Goal: Task Accomplishment & Management: Complete application form

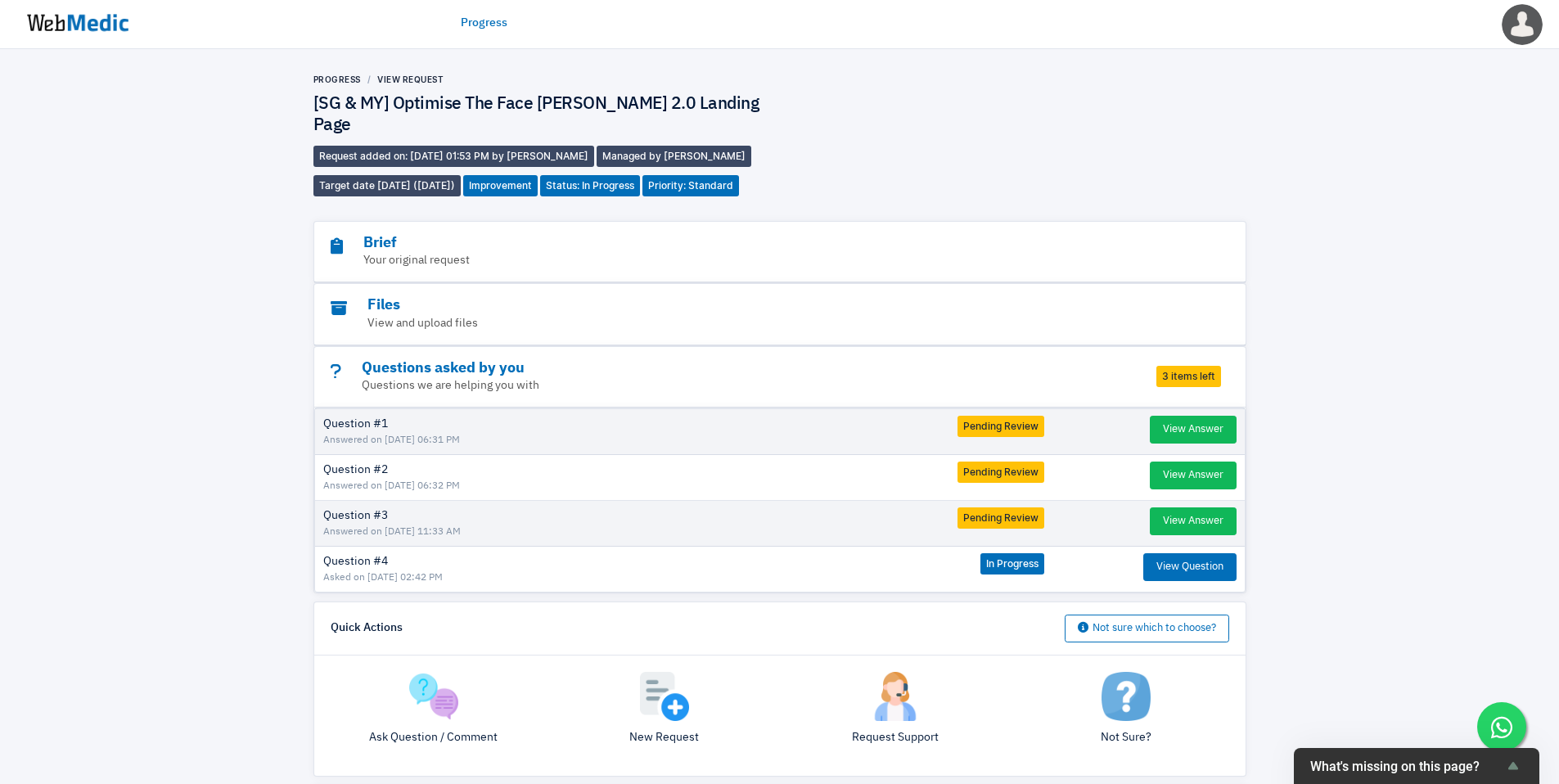
scroll to position [202, 0]
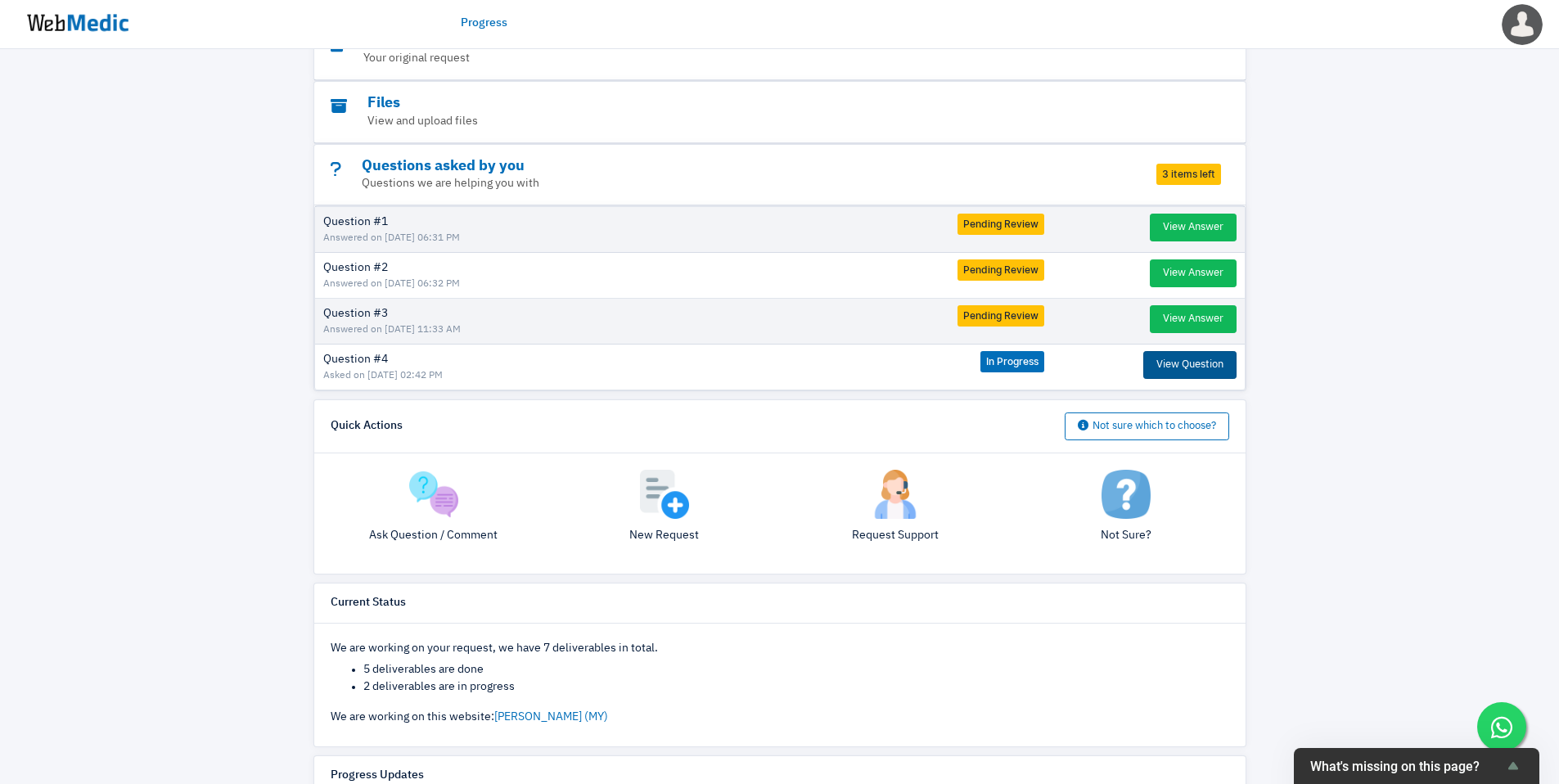
click at [1171, 350] on button "View Question" at bounding box center [1189, 364] width 93 height 28
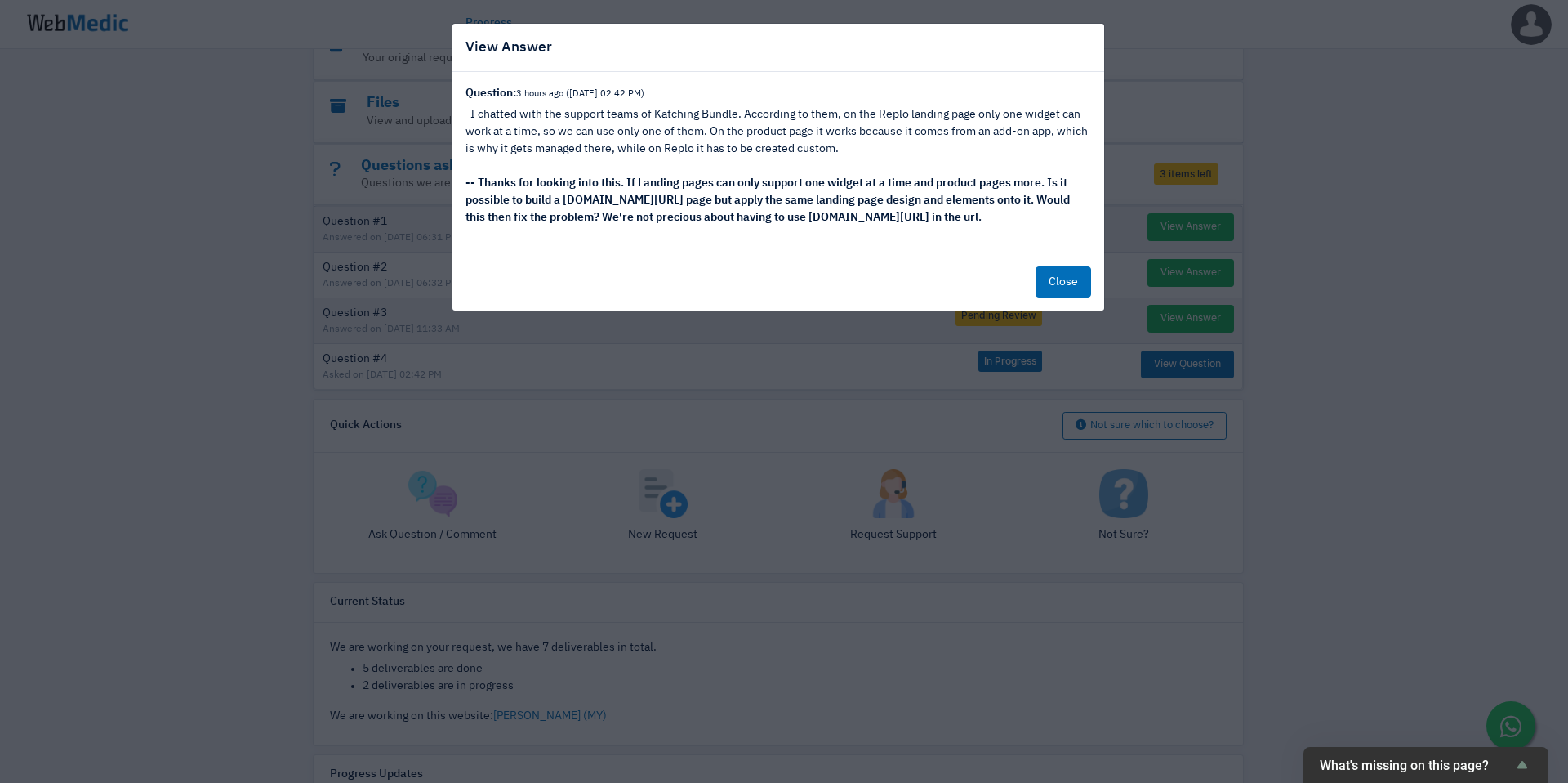
click at [1047, 279] on button "Close" at bounding box center [1063, 281] width 56 height 31
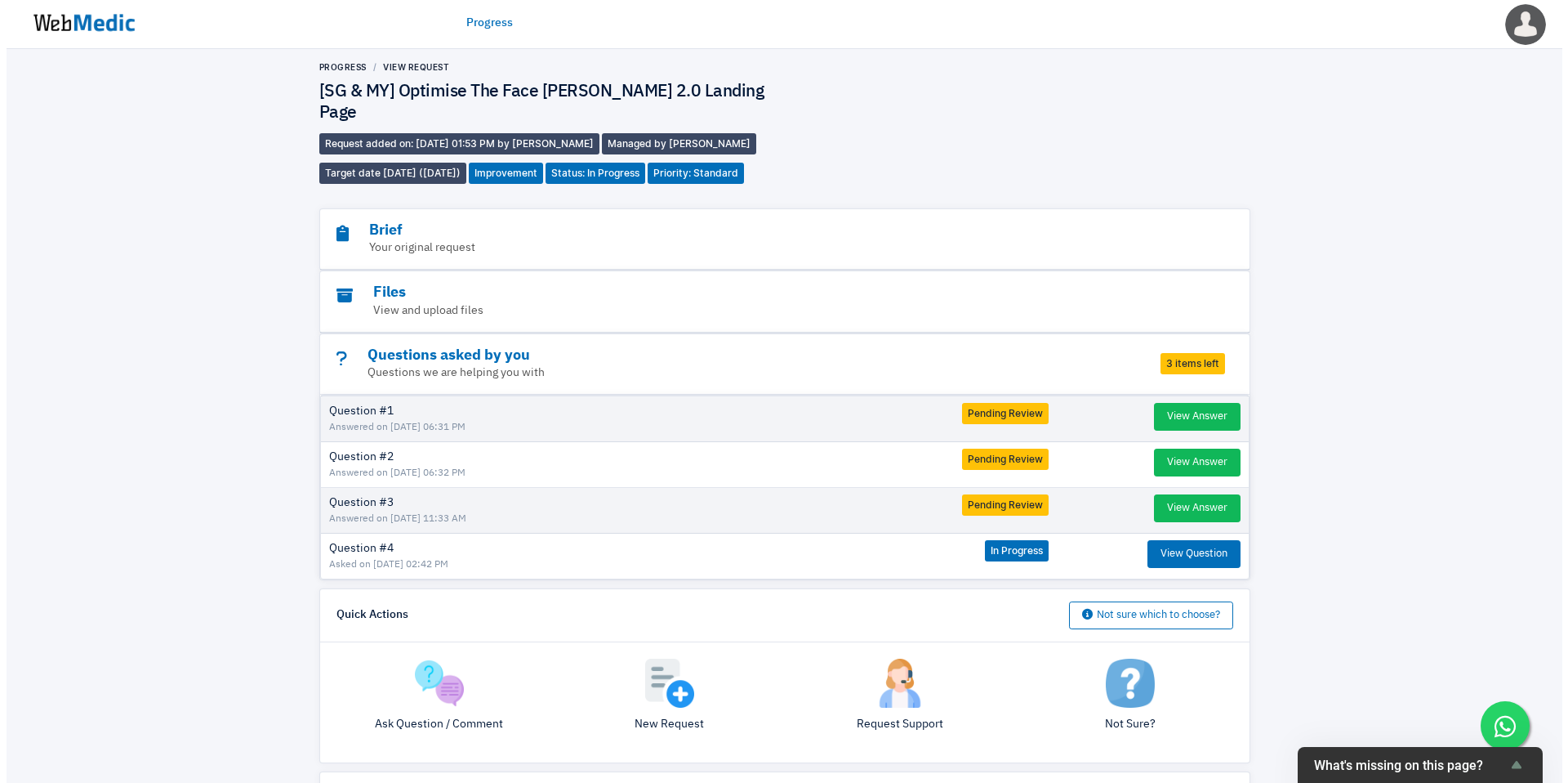
scroll to position [0, 0]
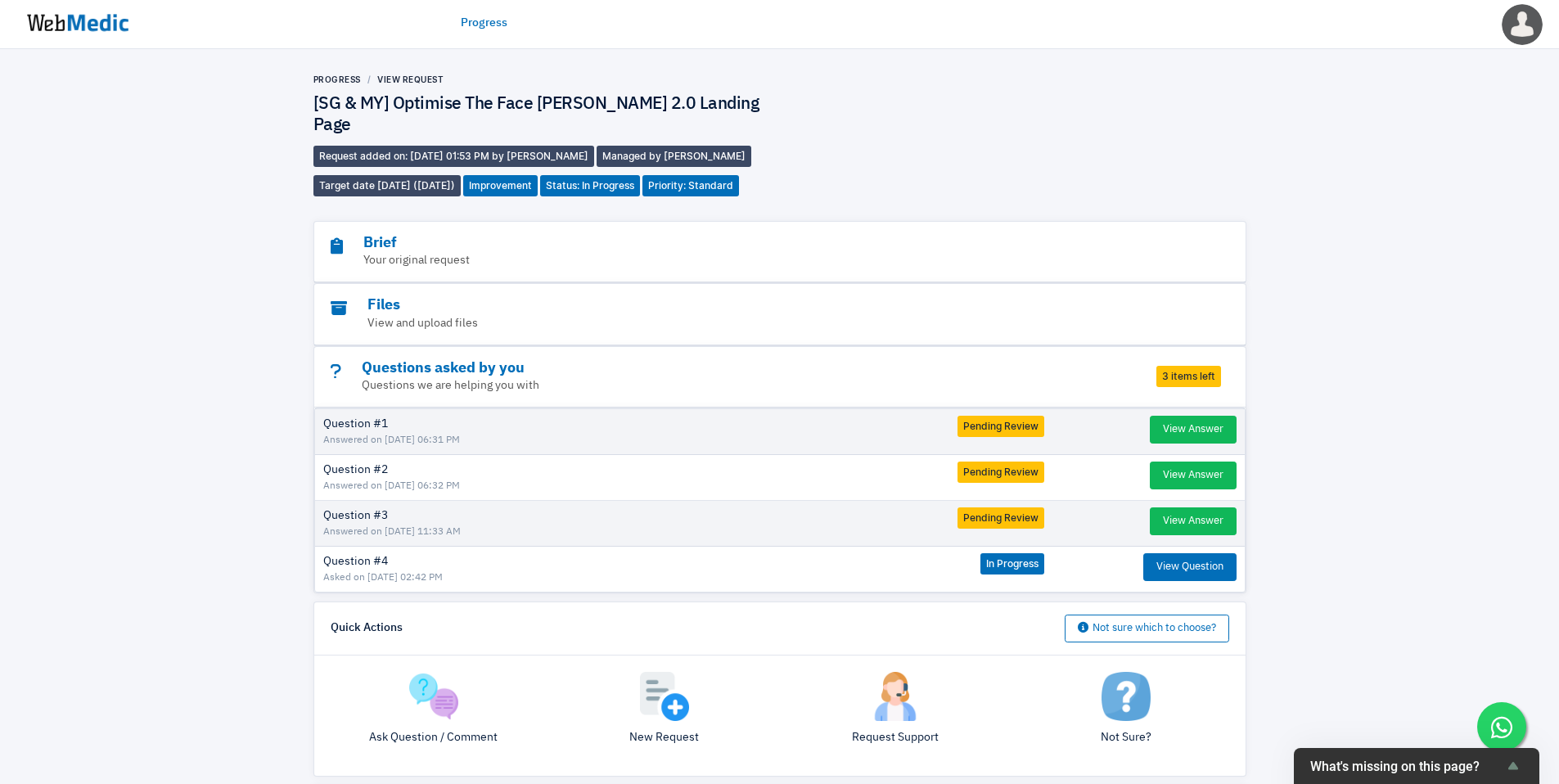
click at [673, 688] on img at bounding box center [664, 695] width 49 height 49
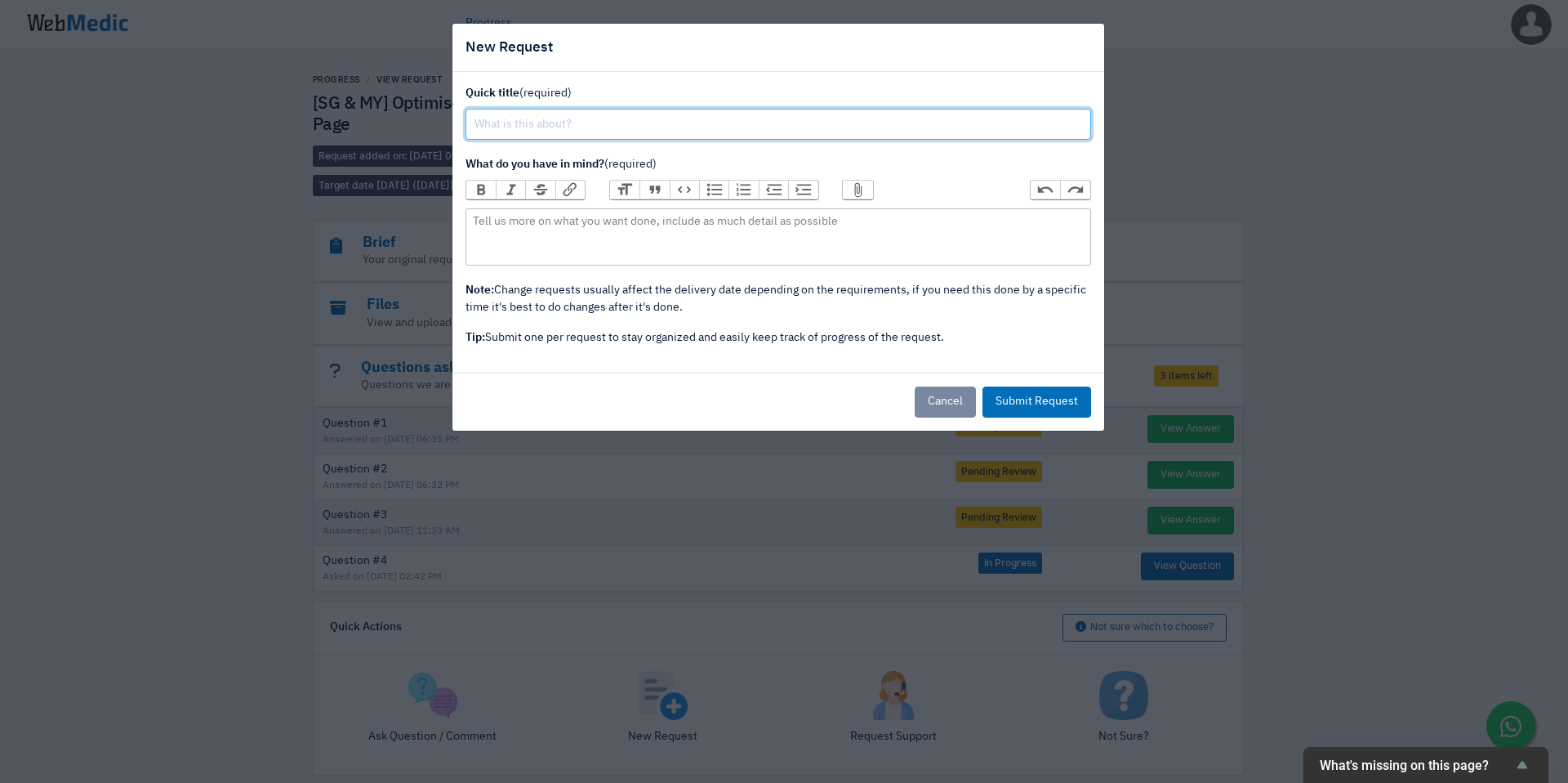
click at [645, 125] on input "text" at bounding box center [778, 124] width 626 height 31
type input "URGENT: (SG) Fix bugs in SG Page Duplicate"
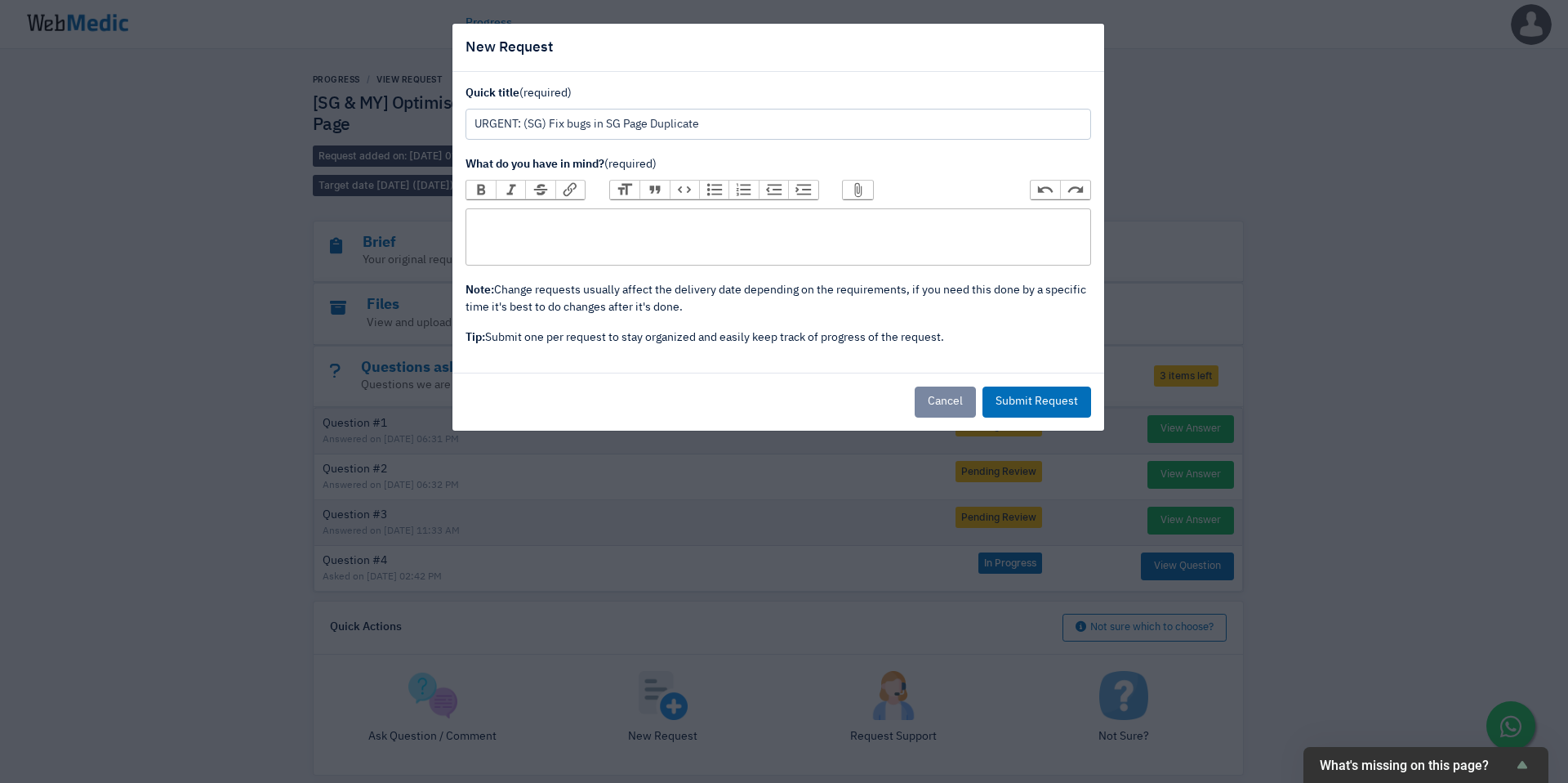
click at [685, 228] on trix-editor at bounding box center [778, 236] width 626 height 57
click at [994, 232] on trix-editor "Please prioritise this. Apologies for the rush request, I've duplicated the MY …" at bounding box center [778, 236] width 626 height 57
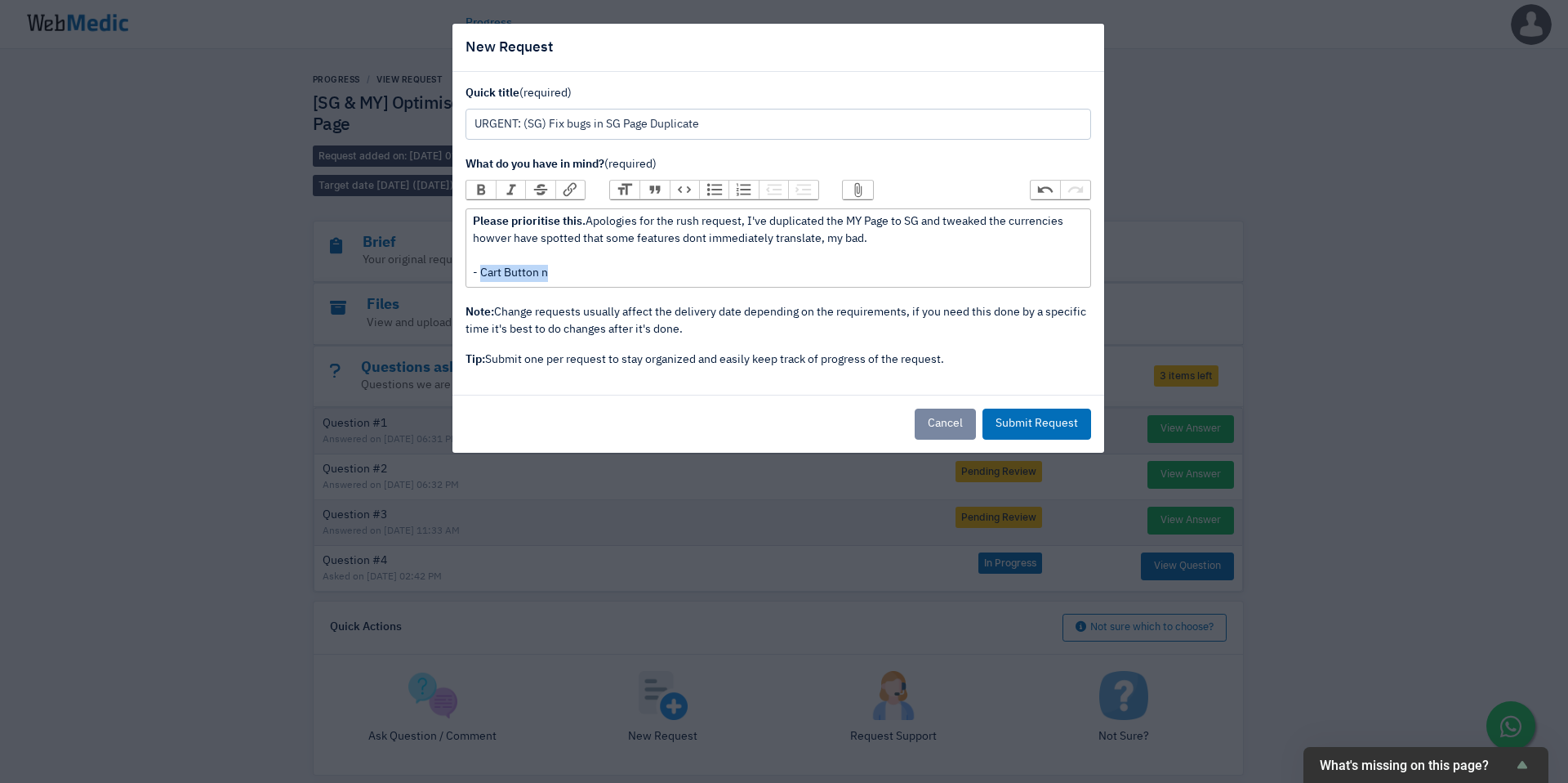
drag, startPoint x: 556, startPoint y: 278, endPoint x: 483, endPoint y: 274, distance: 73.1
click at [483, 274] on div "Please prioritise this. Apologies for the rush request, I've duplicated the MY …" at bounding box center [777, 247] width 610 height 69
click at [829, 280] on div "Please prioritise this. Apologies for the rush request, I've duplicated the MY …" at bounding box center [777, 247] width 610 height 69
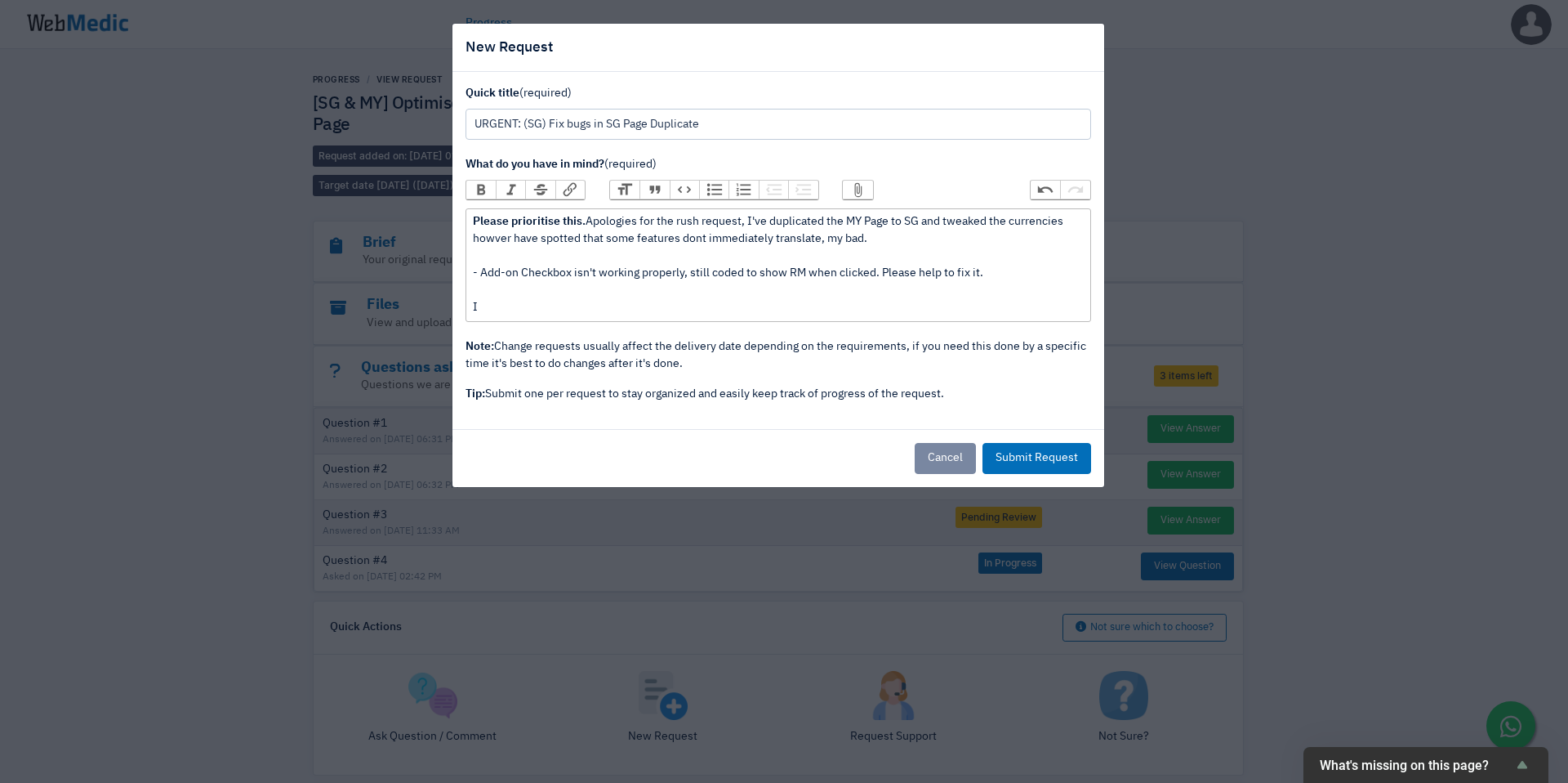
click at [623, 241] on div "Please prioritise this. Apologies for the rush request, I've duplicated the MY …" at bounding box center [777, 264] width 610 height 103
click at [527, 308] on div "Please prioritise this. Apologies for the rush request, I've duplicated the MY …" at bounding box center [777, 264] width 610 height 103
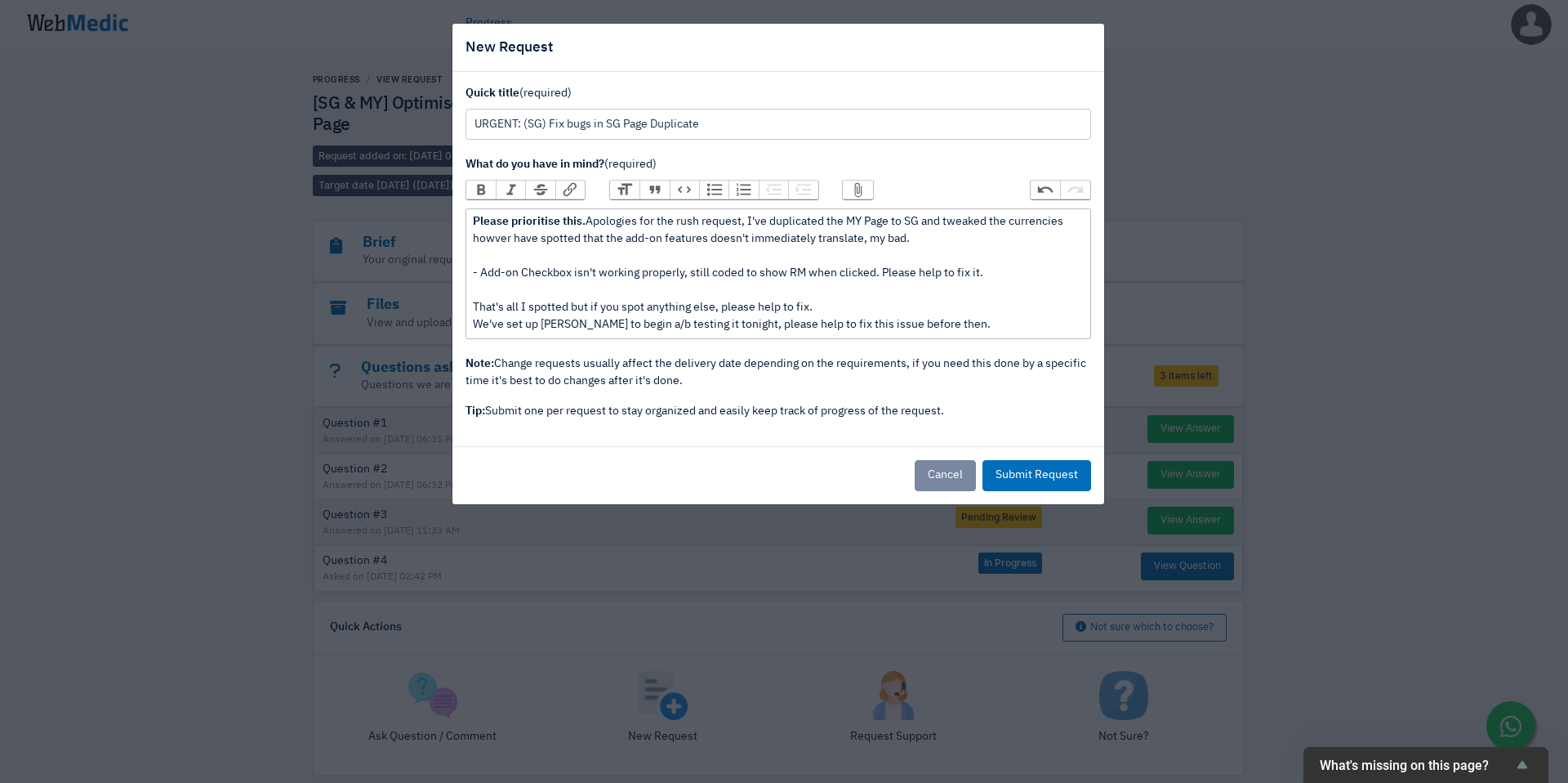
drag, startPoint x: 984, startPoint y: 324, endPoint x: 475, endPoint y: 325, distance: 509.0
click at [475, 325] on div "Please prioritise this. Apologies for the rush request, I've duplicated the MY …" at bounding box center [777, 272] width 610 height 120
click at [480, 186] on button "Bold" at bounding box center [481, 189] width 30 height 18
click at [657, 276] on div "Please prioritise this. Apologies for the rush request, I've duplicated the MY …" at bounding box center [777, 272] width 610 height 120
click at [999, 326] on div "Please prioritise this. Apologies for the rush request, I've duplicated the MY …" at bounding box center [777, 272] width 610 height 120
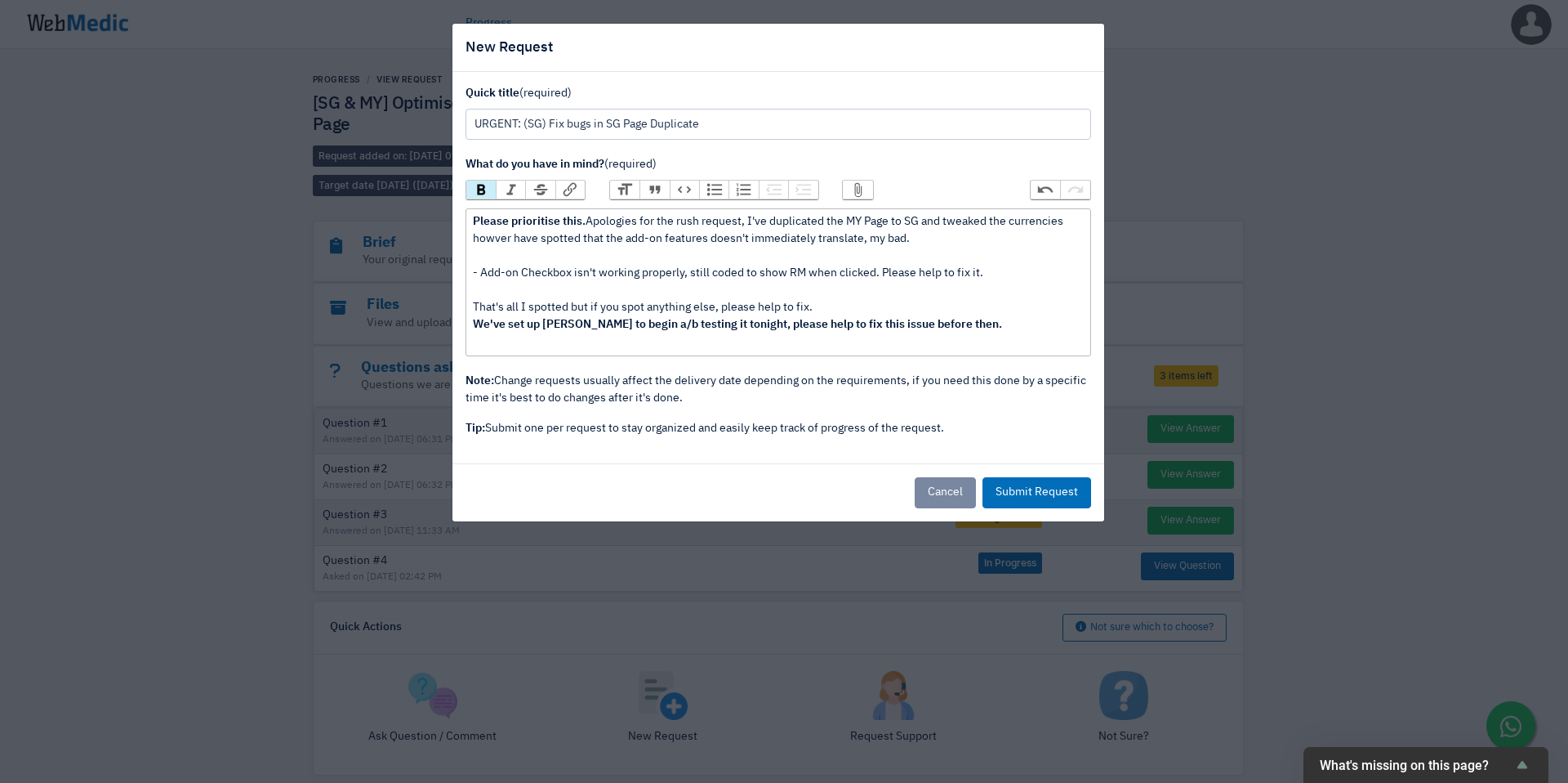
paste trix-editor
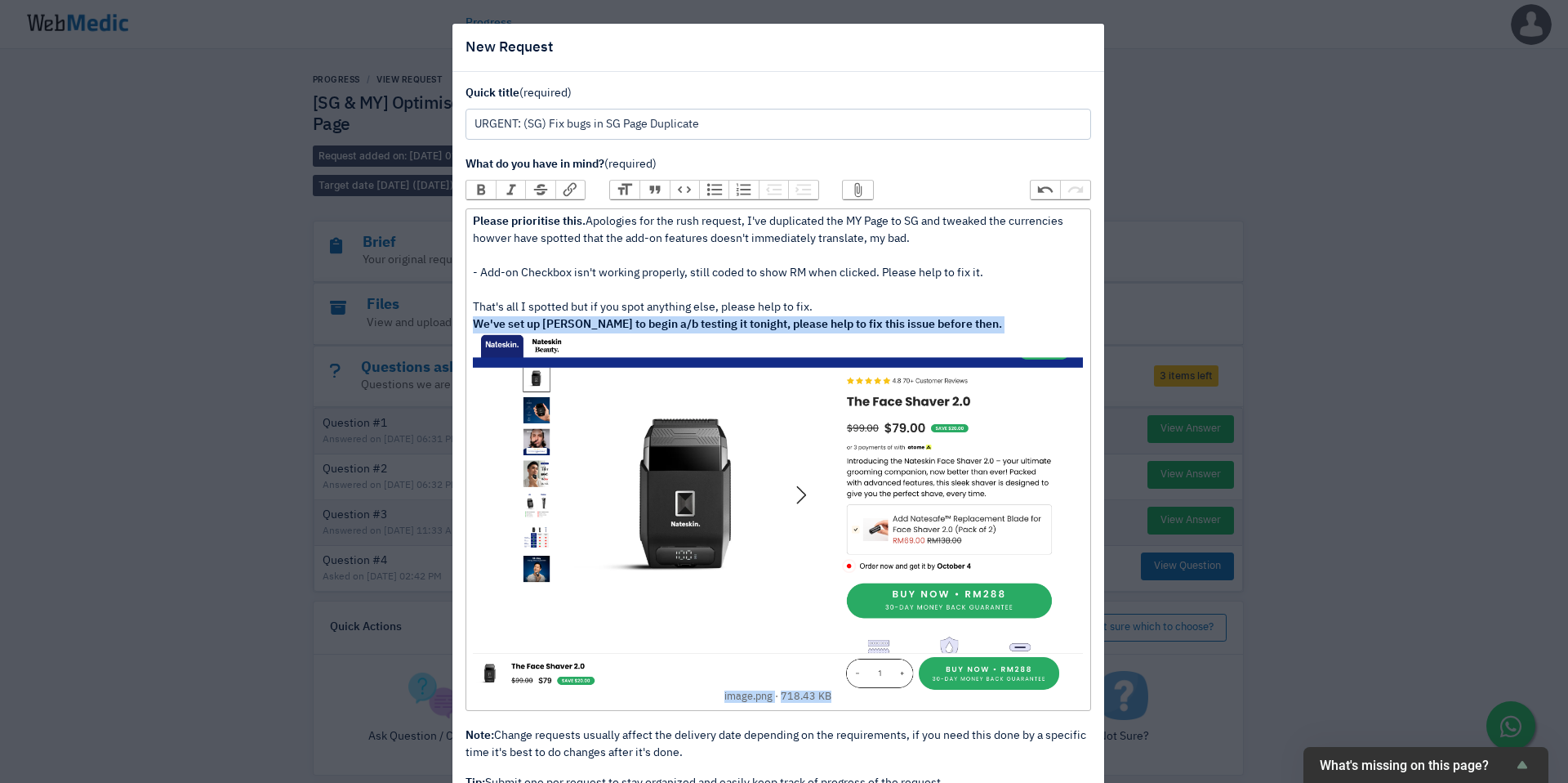
click at [849, 489] on img at bounding box center [777, 511] width 610 height 357
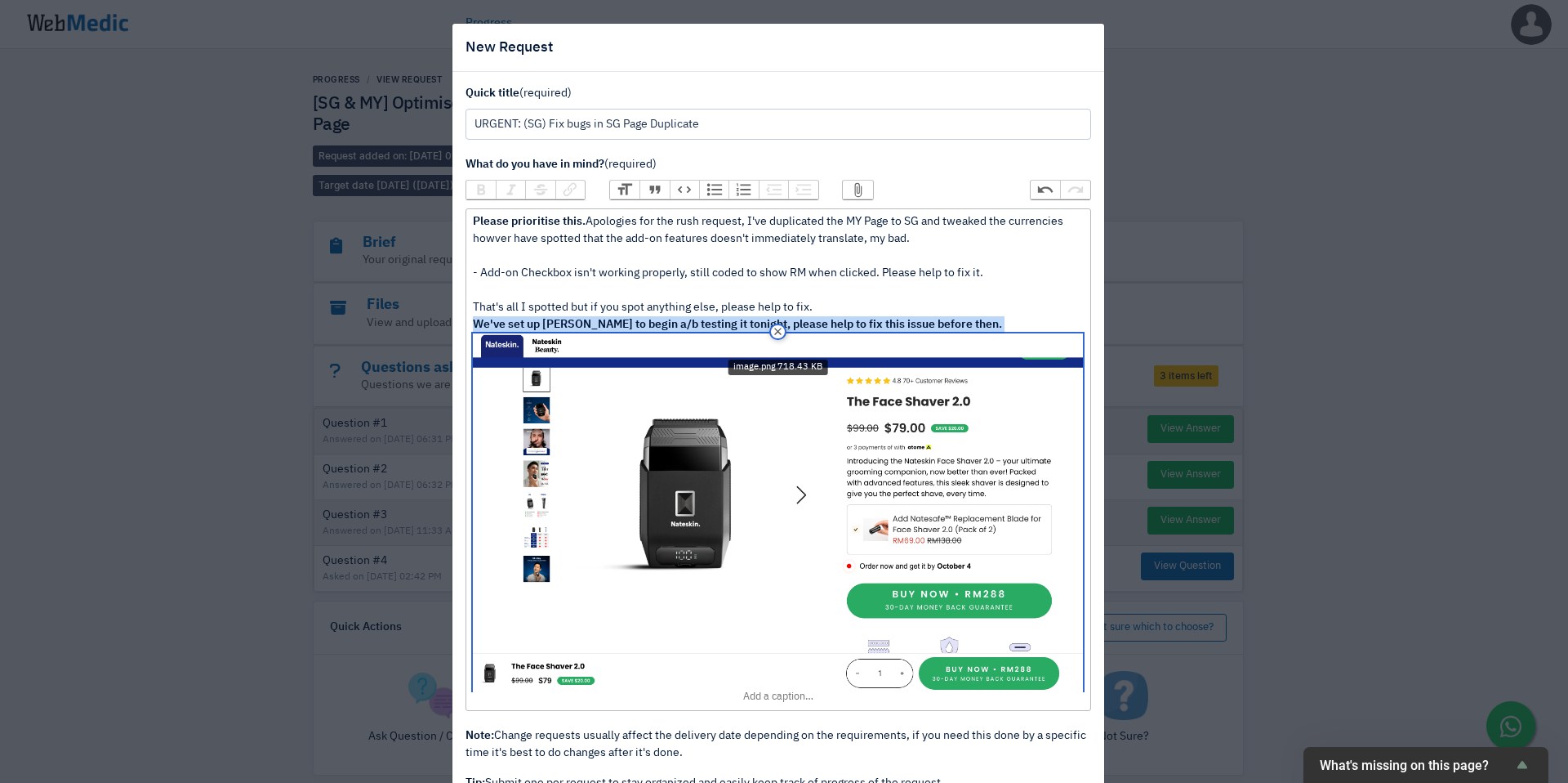
click at [849, 489] on img at bounding box center [777, 511] width 610 height 357
click at [829, 296] on div "Please prioritise this. Apologies for the rush request, I've duplicated the MY …" at bounding box center [777, 458] width 610 height 492
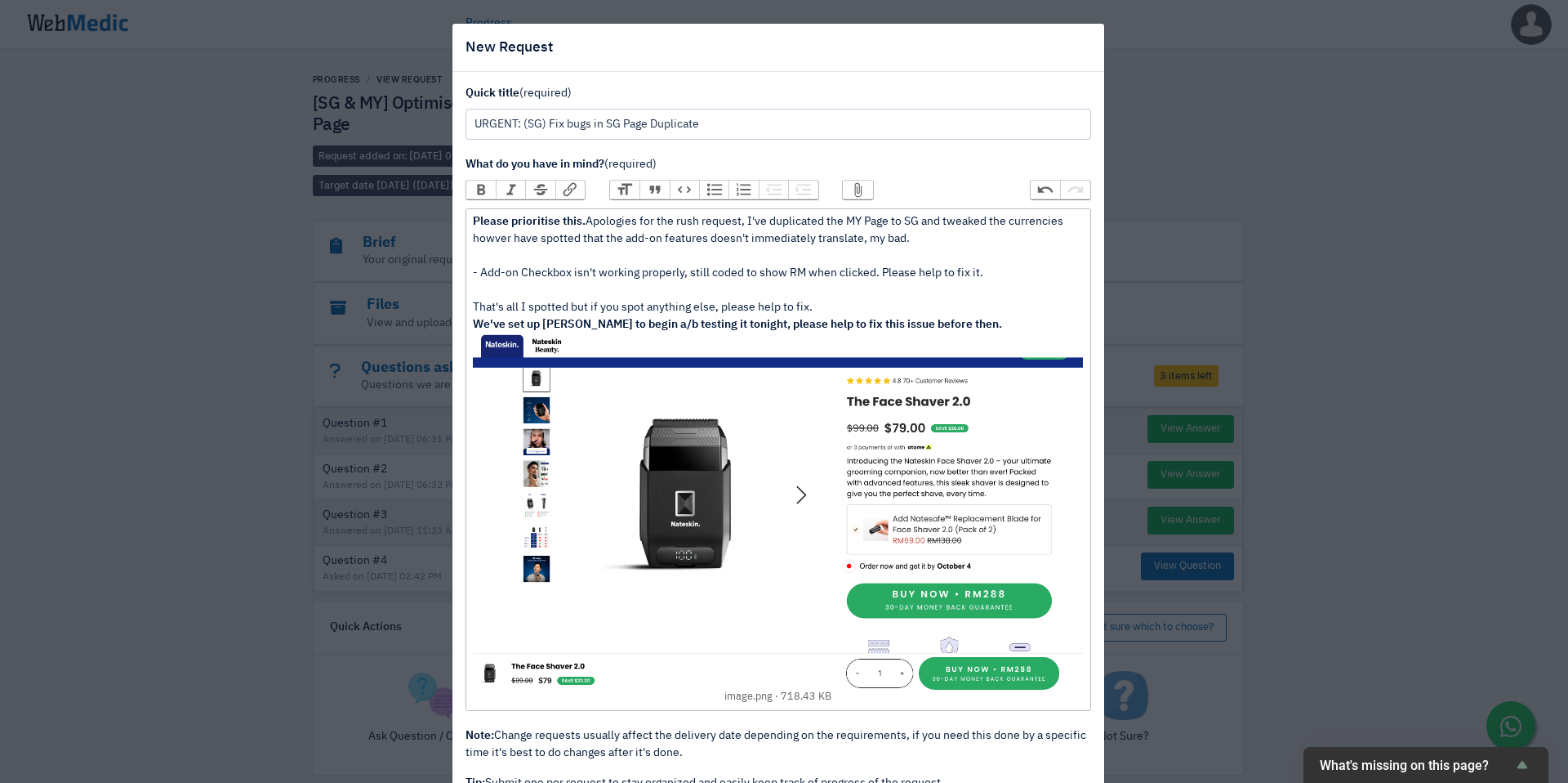
click at [999, 269] on div "Please prioritise this. Apologies for the rush request, I've duplicated the MY …" at bounding box center [777, 458] width 610 height 492
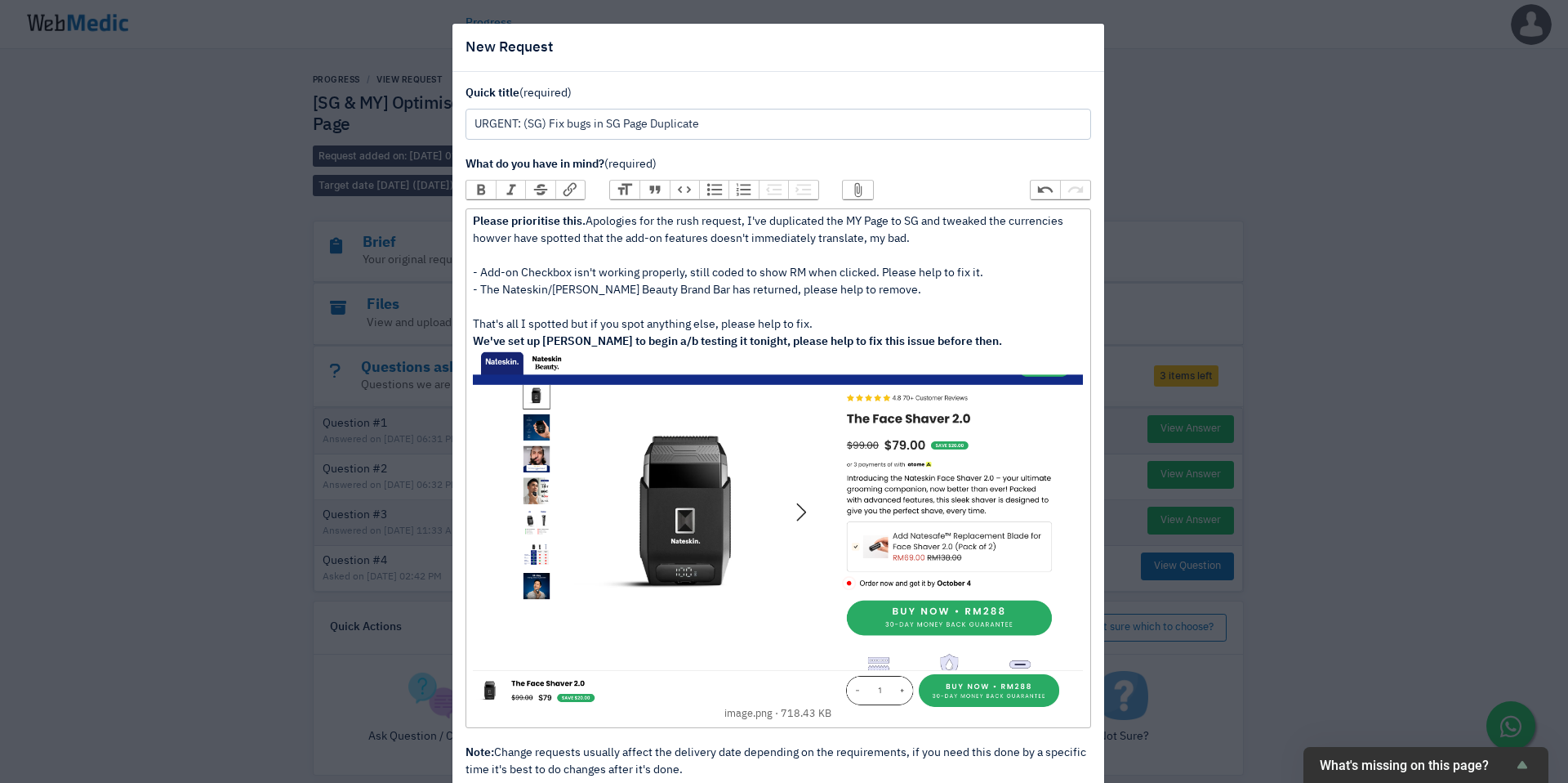
scroll to position [134, 0]
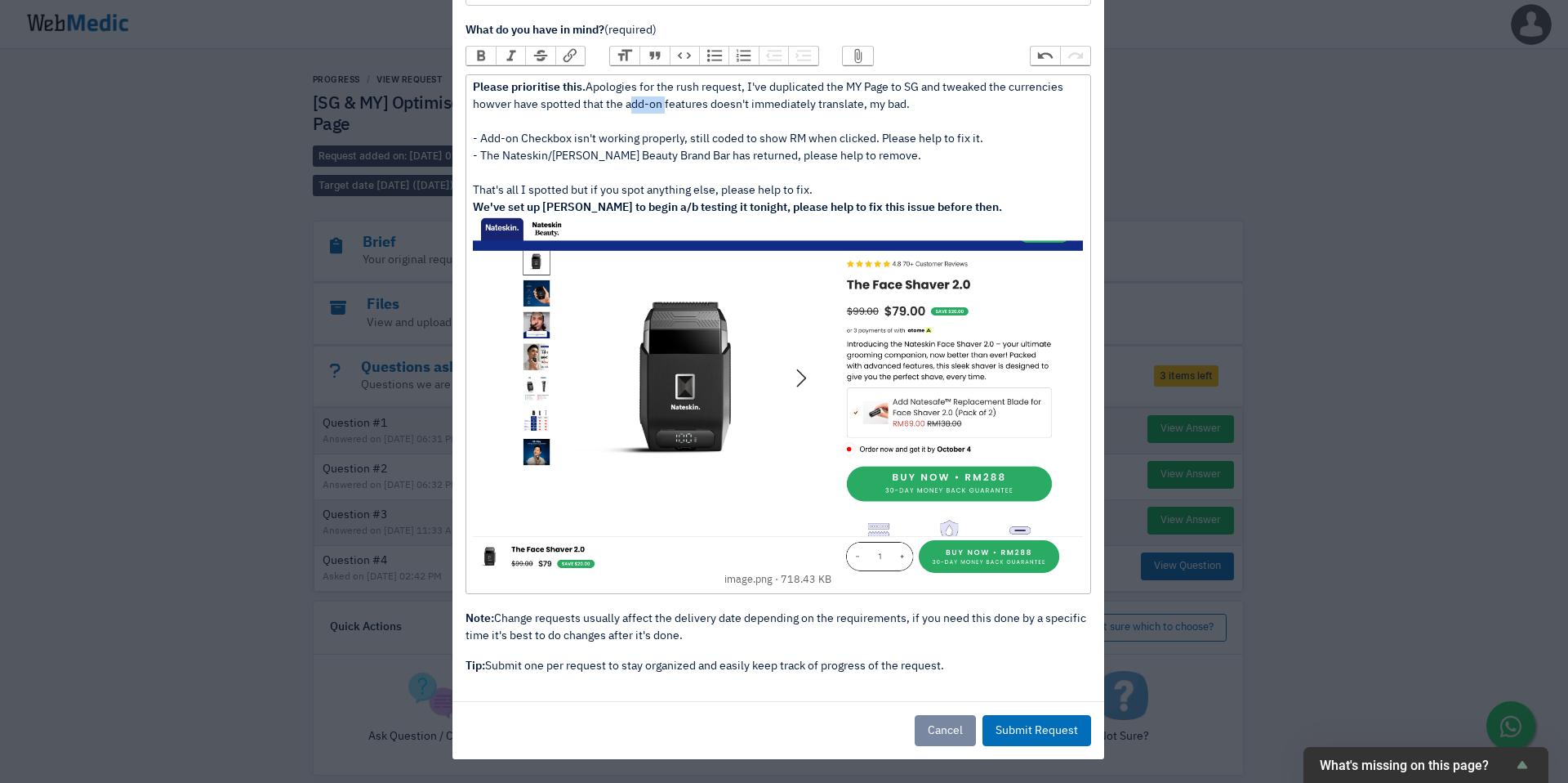
drag, startPoint x: 655, startPoint y: 106, endPoint x: 619, endPoint y: 103, distance: 36.1
click at [619, 103] on div "Please prioritise this. Apologies for the rush request, I've duplicated the MY …" at bounding box center [777, 334] width 610 height 509
type trix-editor "<div><strong>Please prioritise this.</strong> Apologies for the rush request, I…"
click at [1047, 728] on button "Submit Request" at bounding box center [1036, 730] width 108 height 31
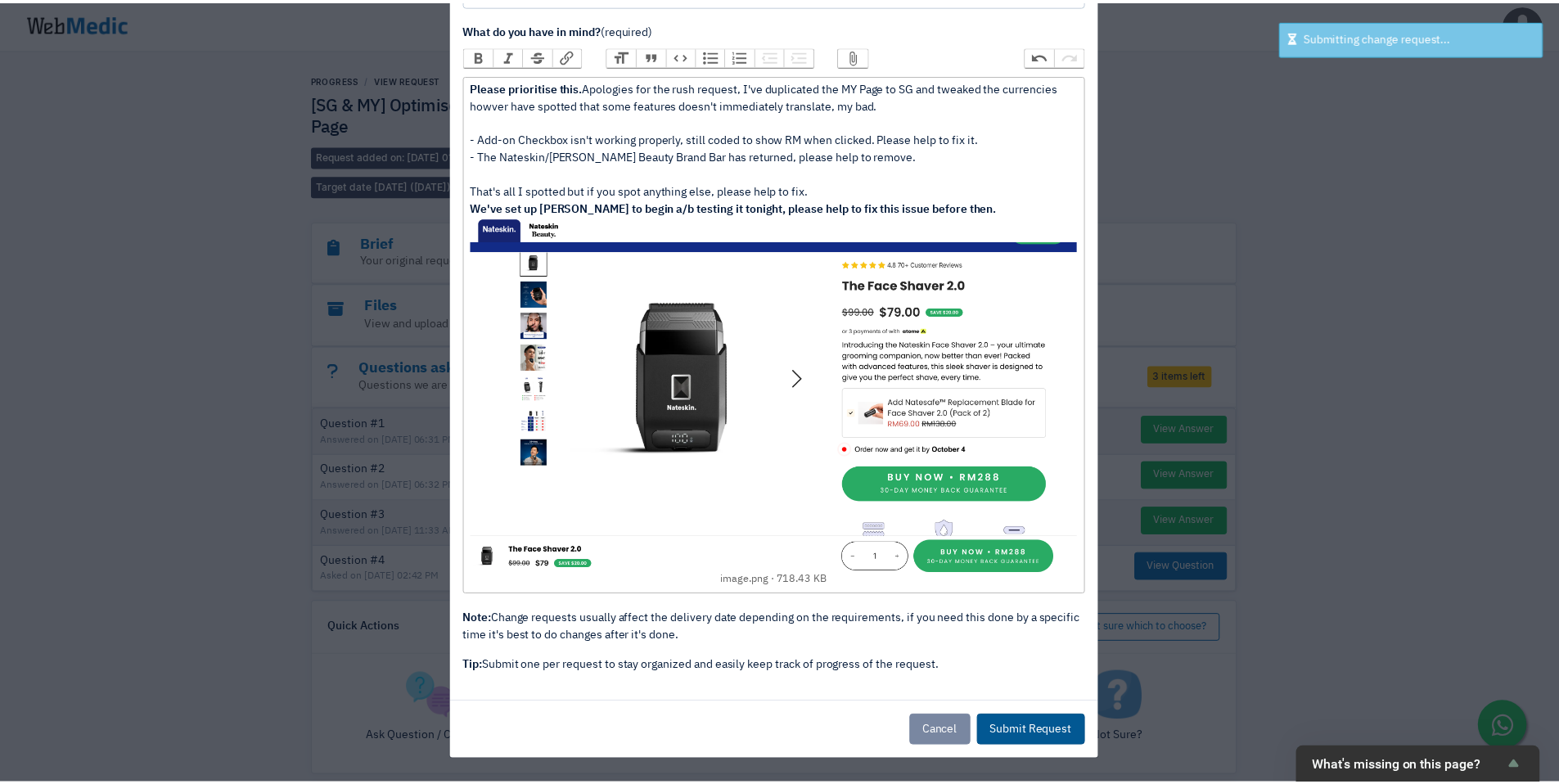
scroll to position [0, 0]
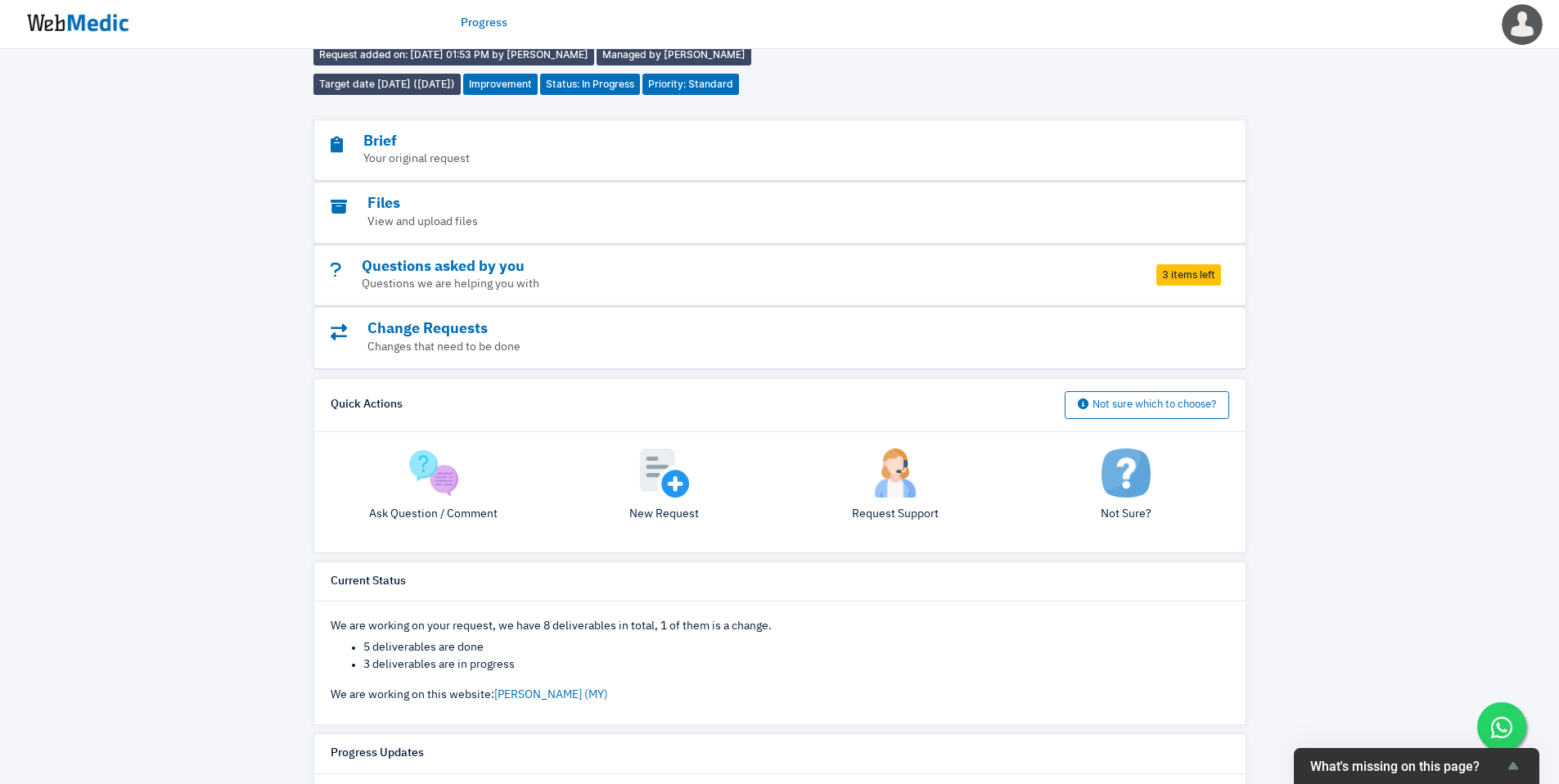
scroll to position [40, 0]
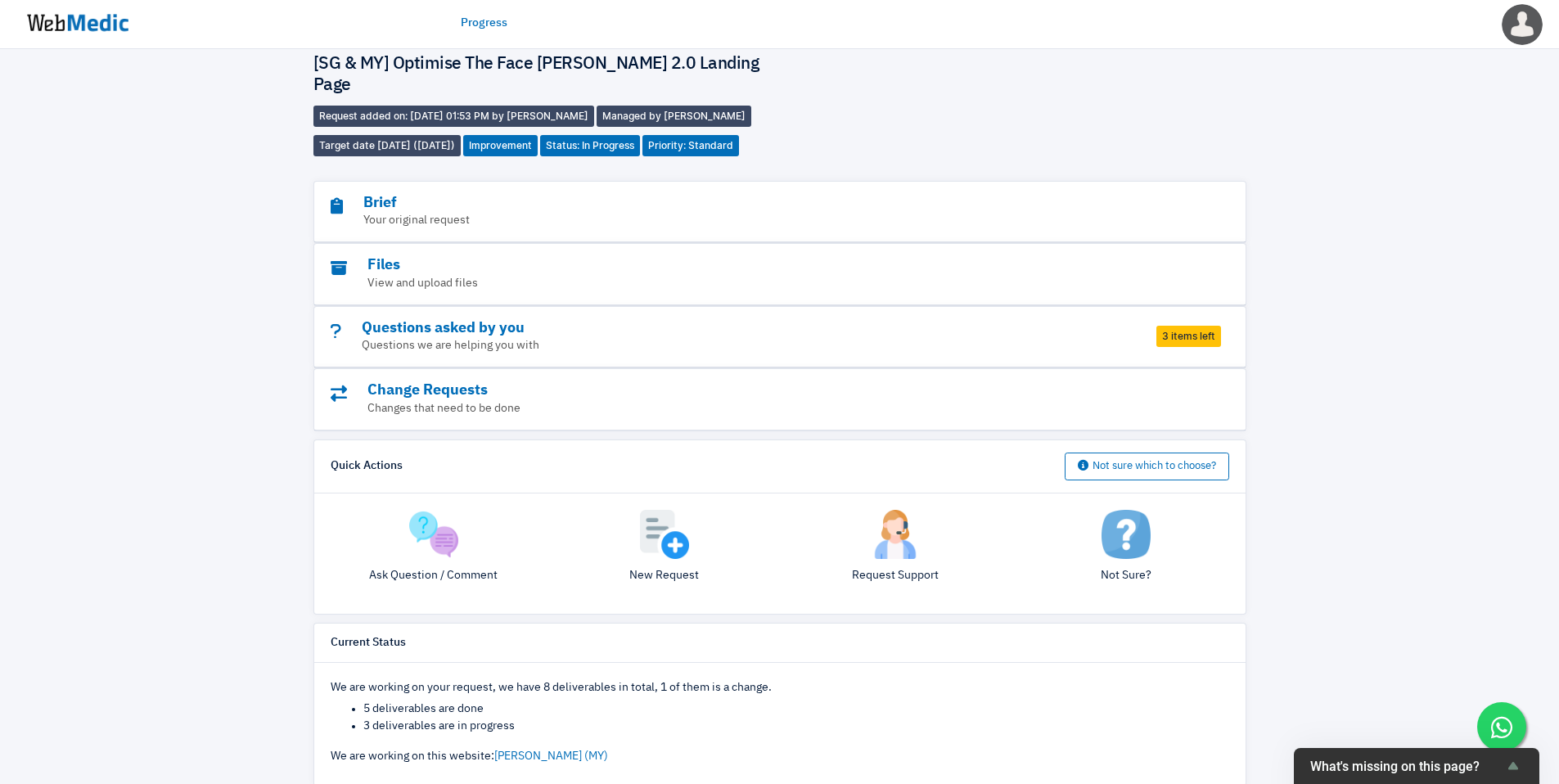
click at [1172, 325] on span "3 items left" at bounding box center [1189, 336] width 65 height 22
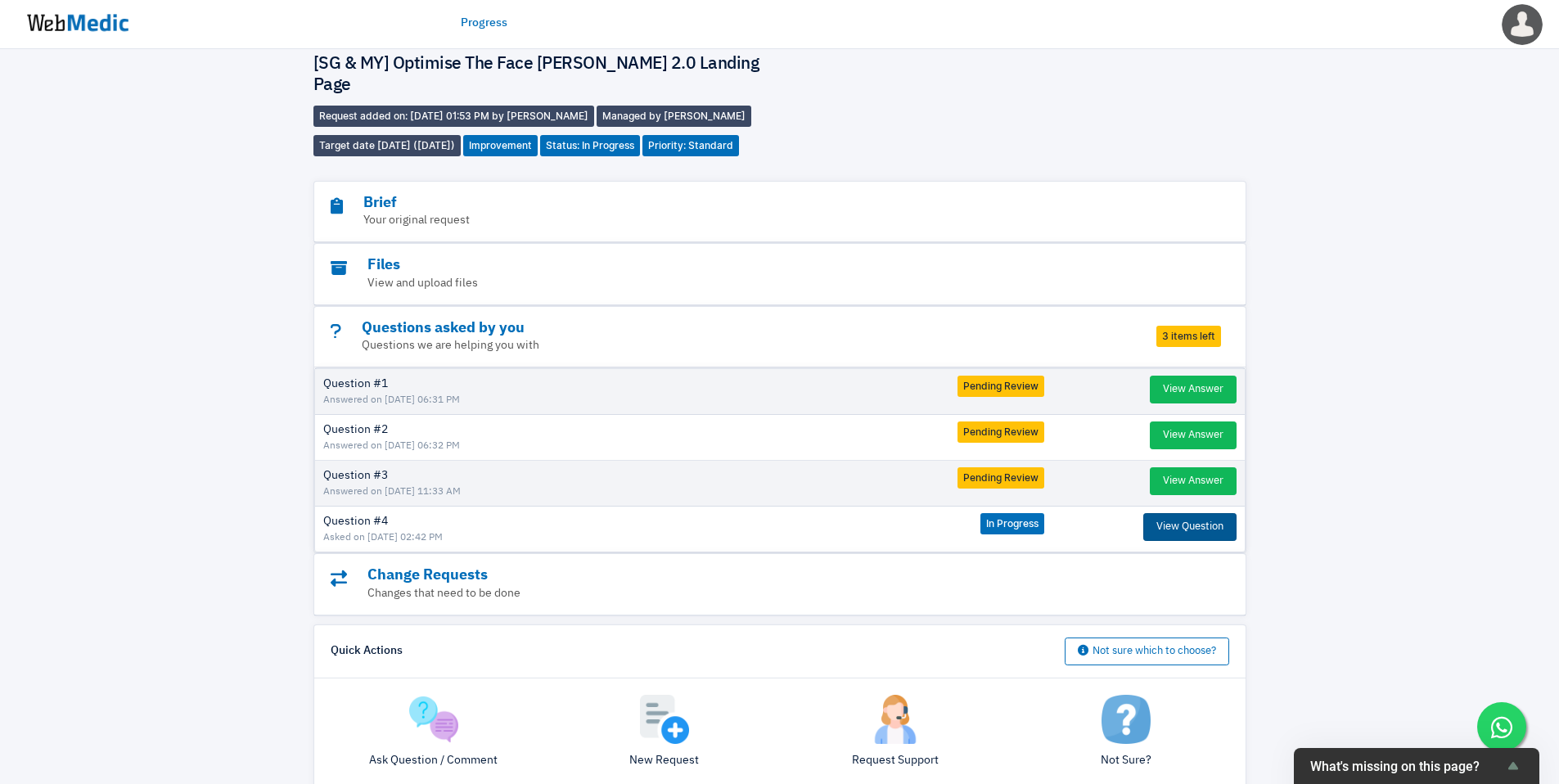
click at [1187, 513] on button "View Question" at bounding box center [1189, 527] width 93 height 28
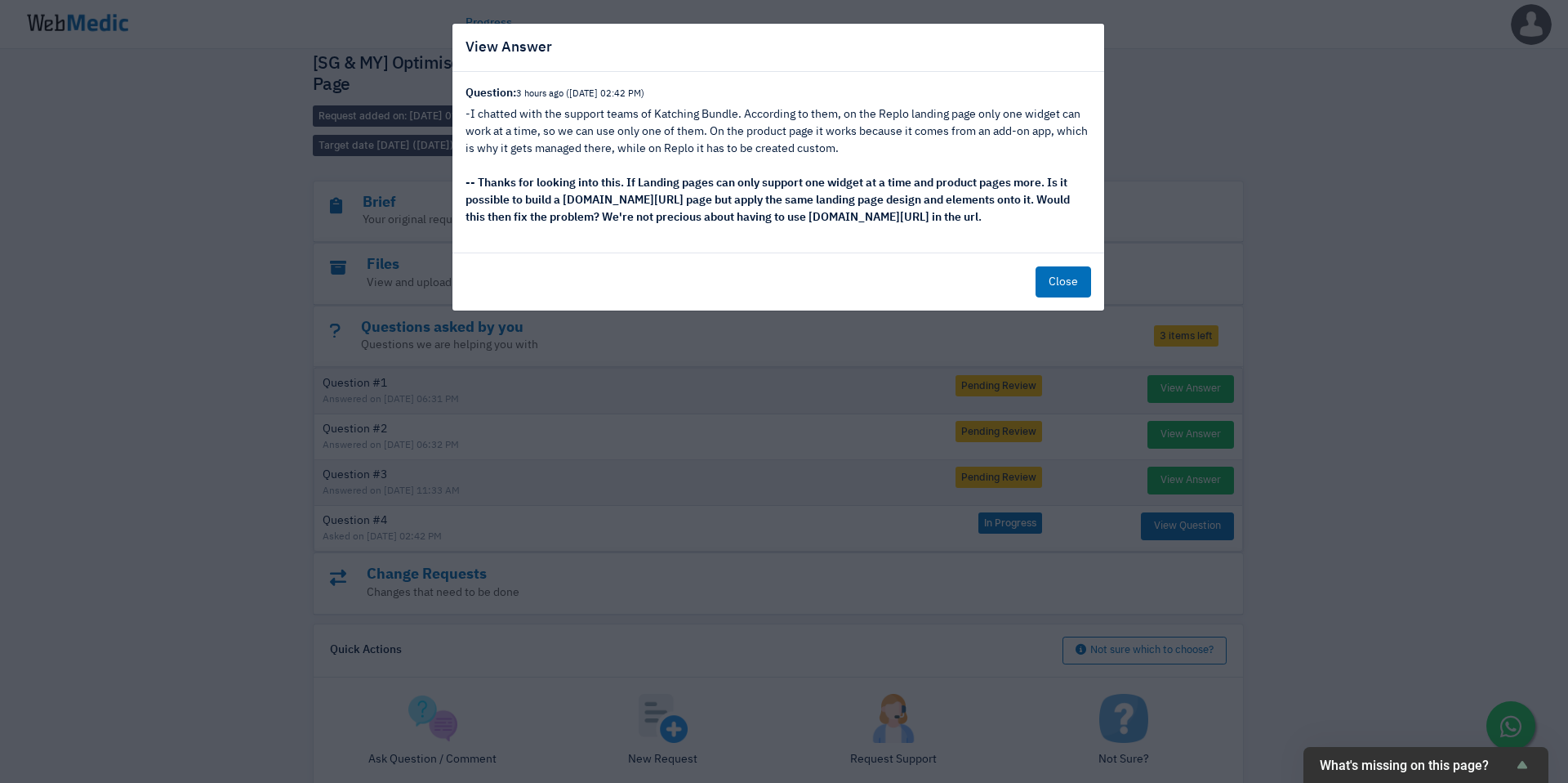
click at [1056, 275] on button "Close" at bounding box center [1063, 281] width 56 height 31
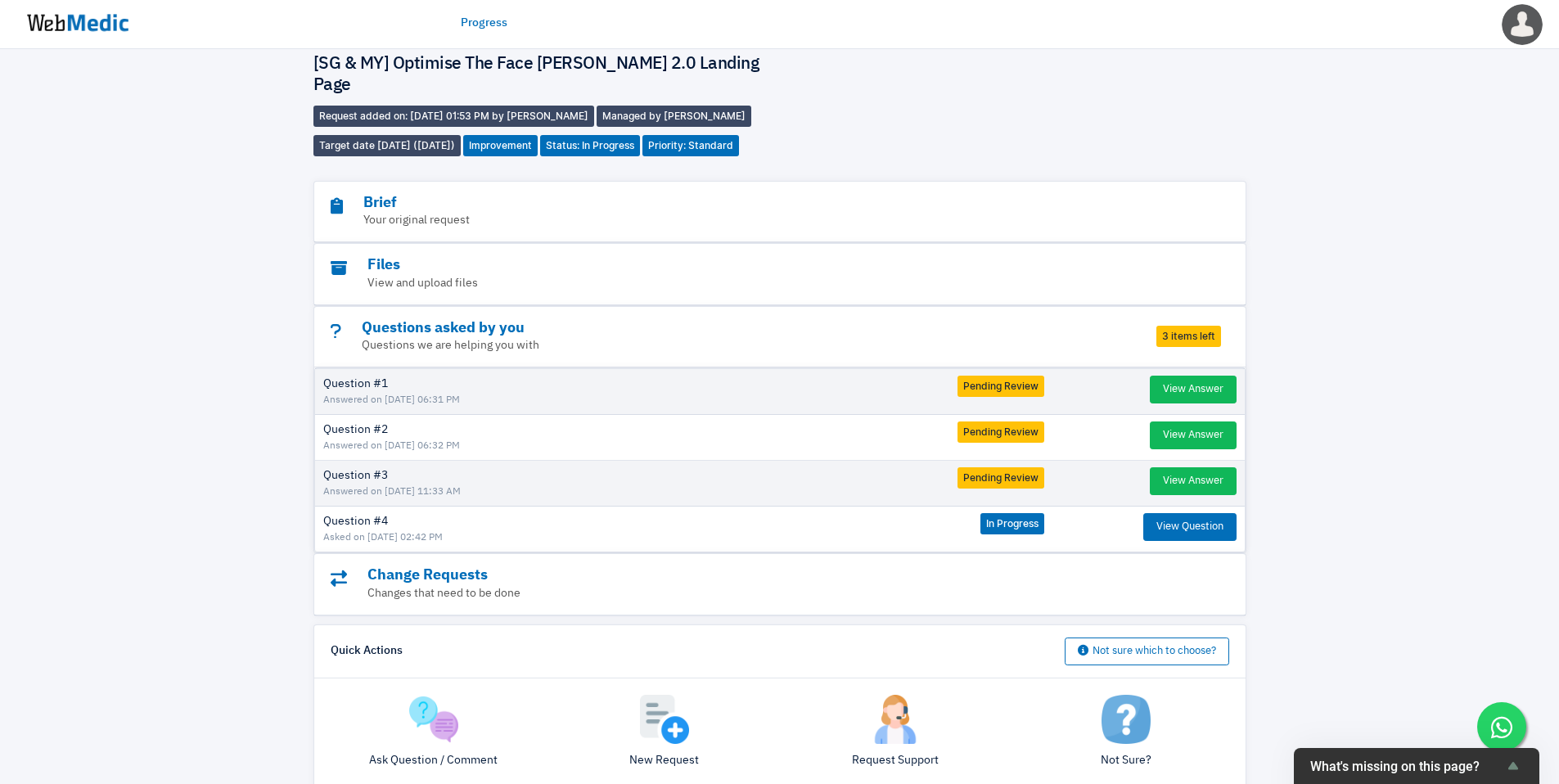
click at [654, 695] on img at bounding box center [664, 719] width 49 height 49
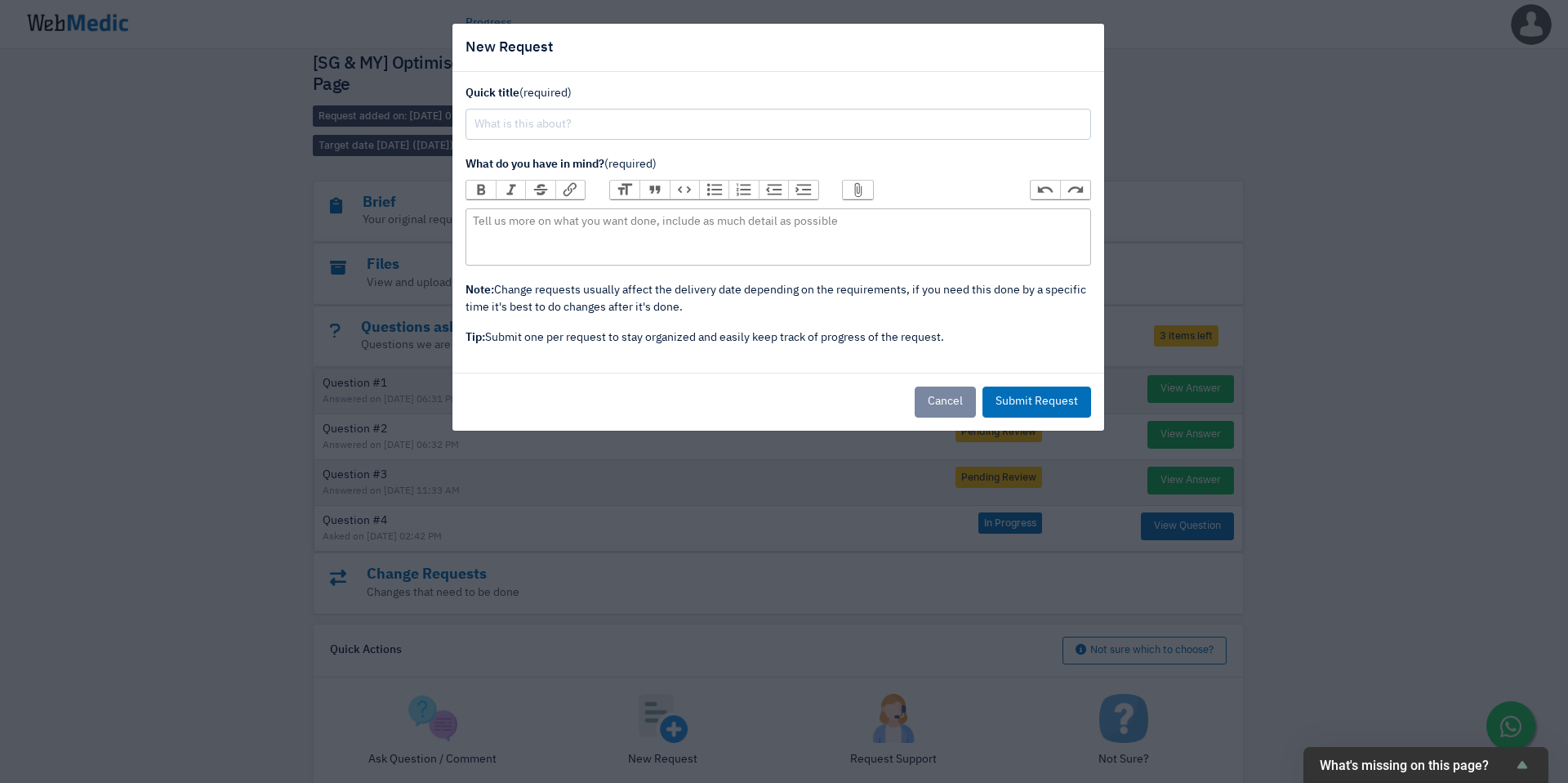
click at [298, 350] on div "New Request Quick title (required) What do you have in mind? (required) Bold It…" at bounding box center [784, 392] width 1568 height 783
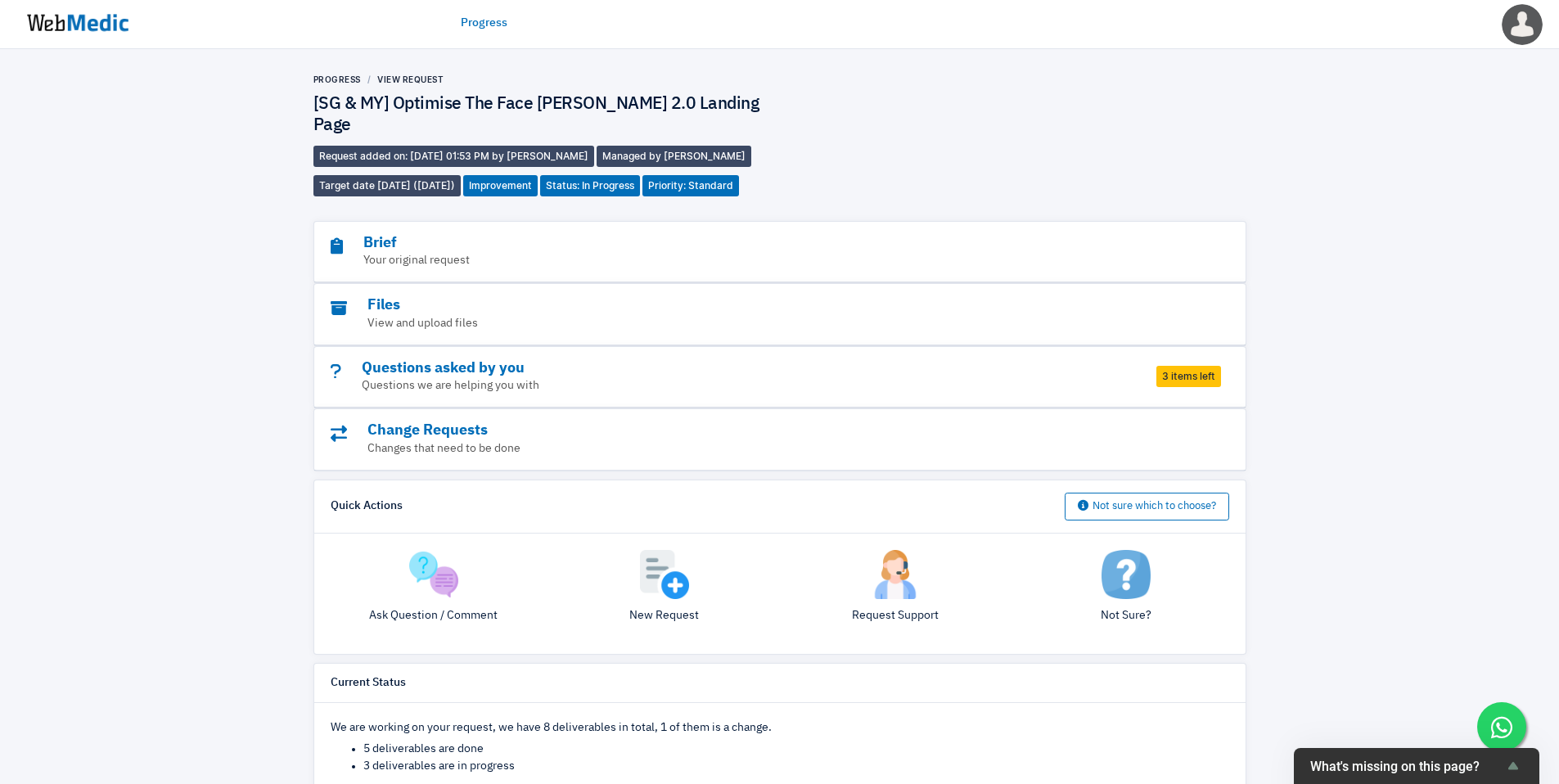
scroll to position [40, 0]
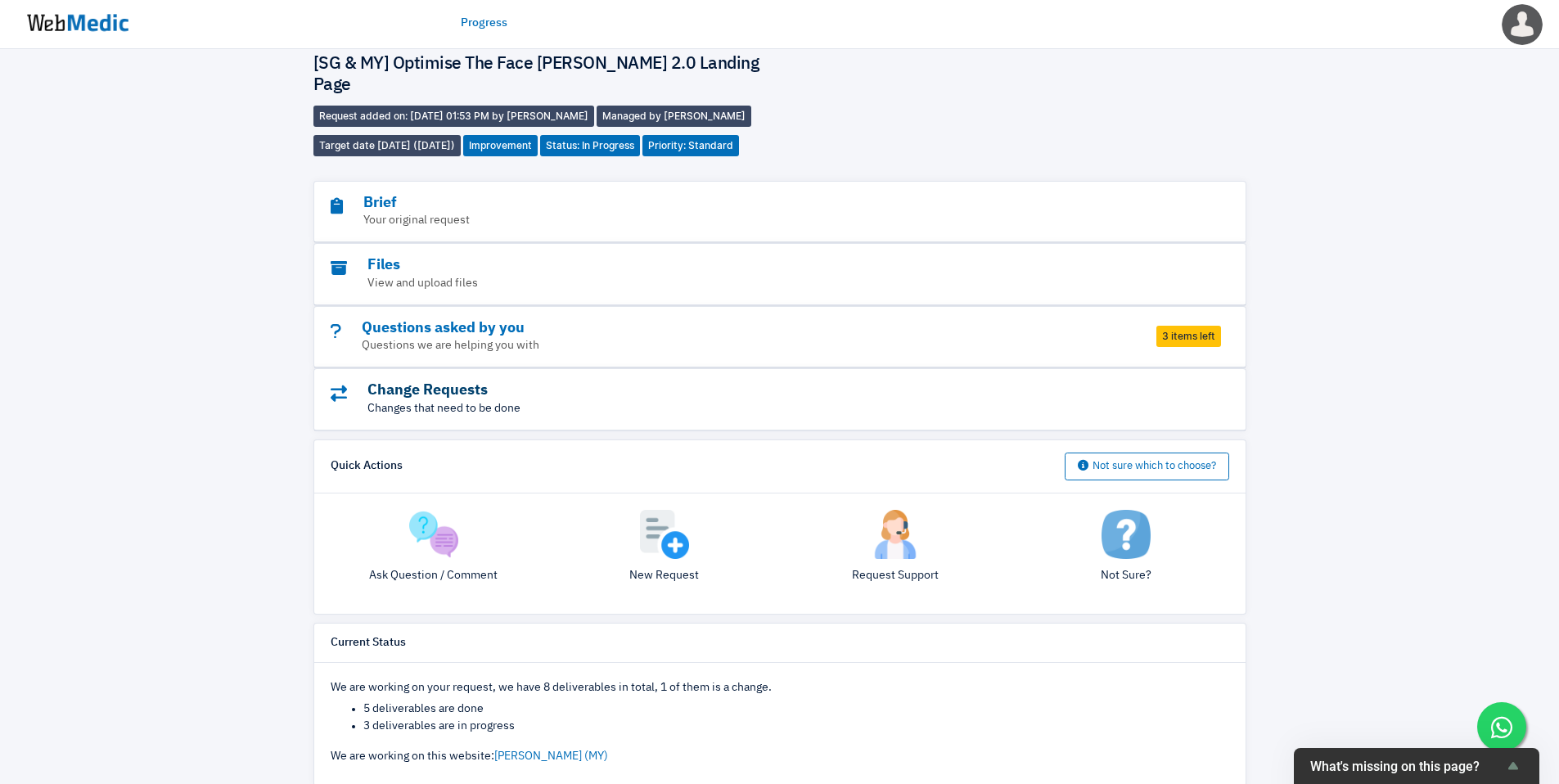
click at [603, 381] on h3 "Change Requests" at bounding box center [735, 390] width 809 height 19
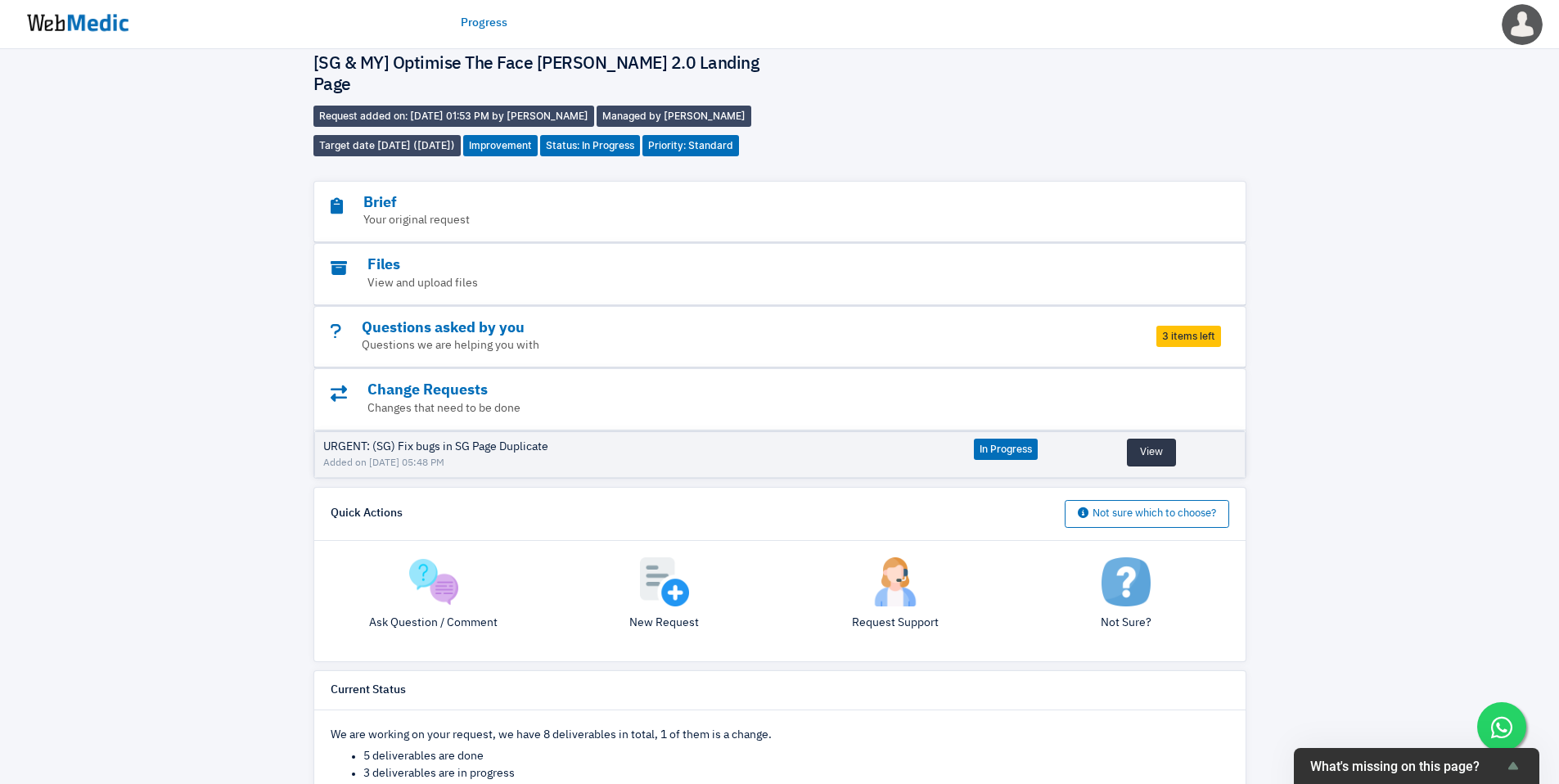
click at [1147, 438] on button "View" at bounding box center [1151, 452] width 49 height 28
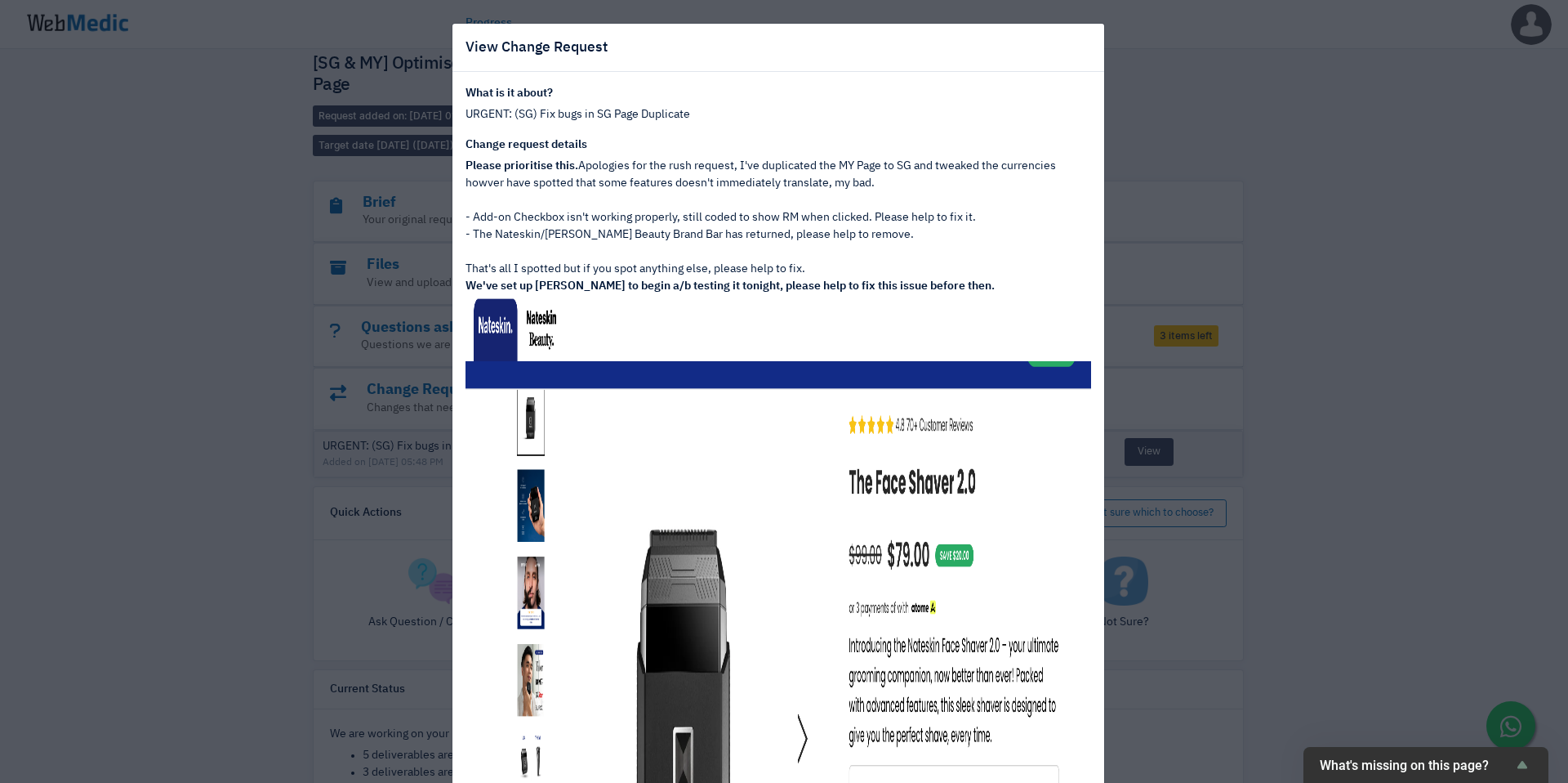
click at [1304, 357] on div "View Change Request What is it about? URGENT: (SG) Fix bugs in SG Page Duplicat…" at bounding box center [784, 392] width 1568 height 783
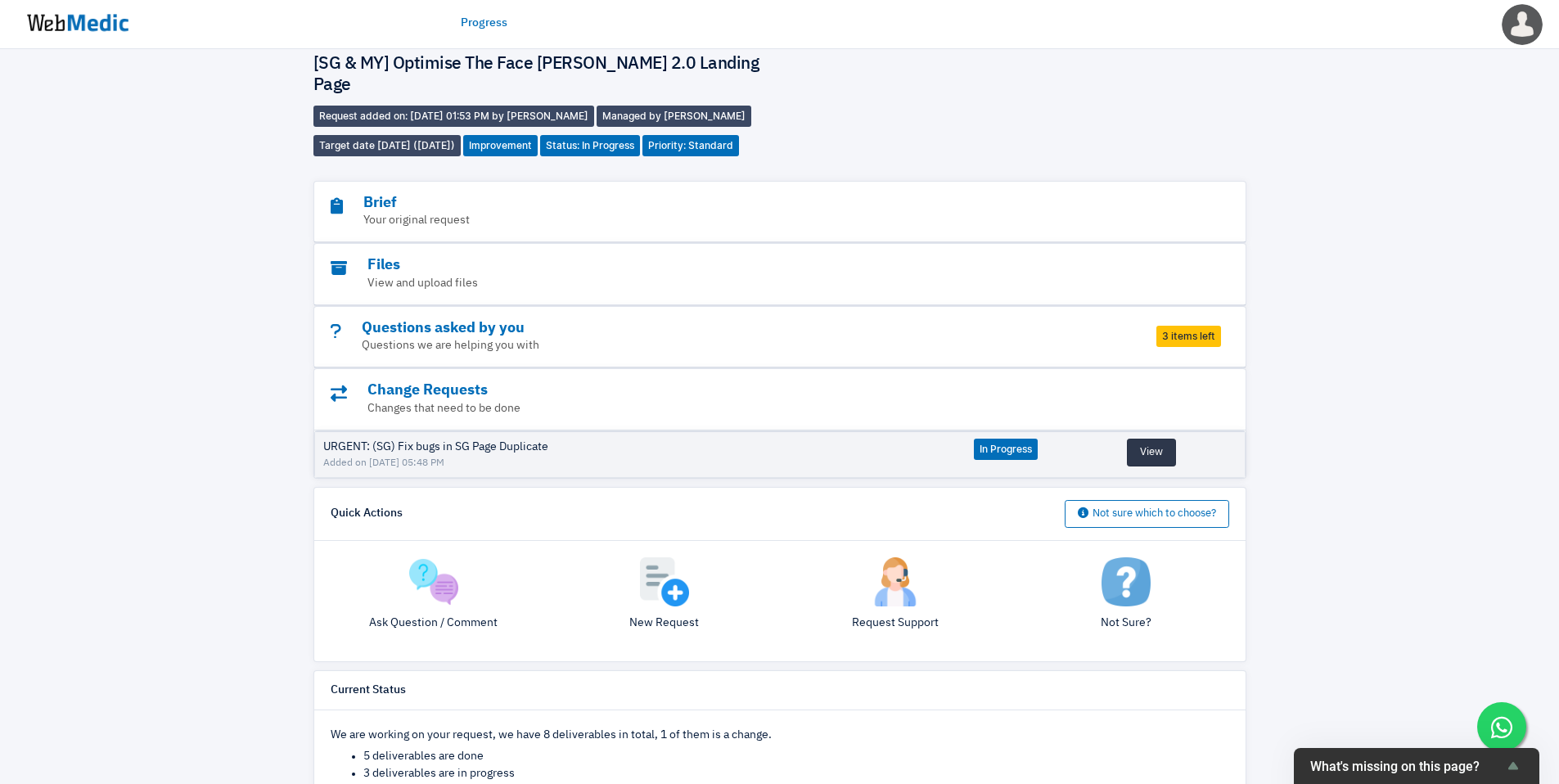
click at [1152, 438] on button "View" at bounding box center [1151, 452] width 49 height 28
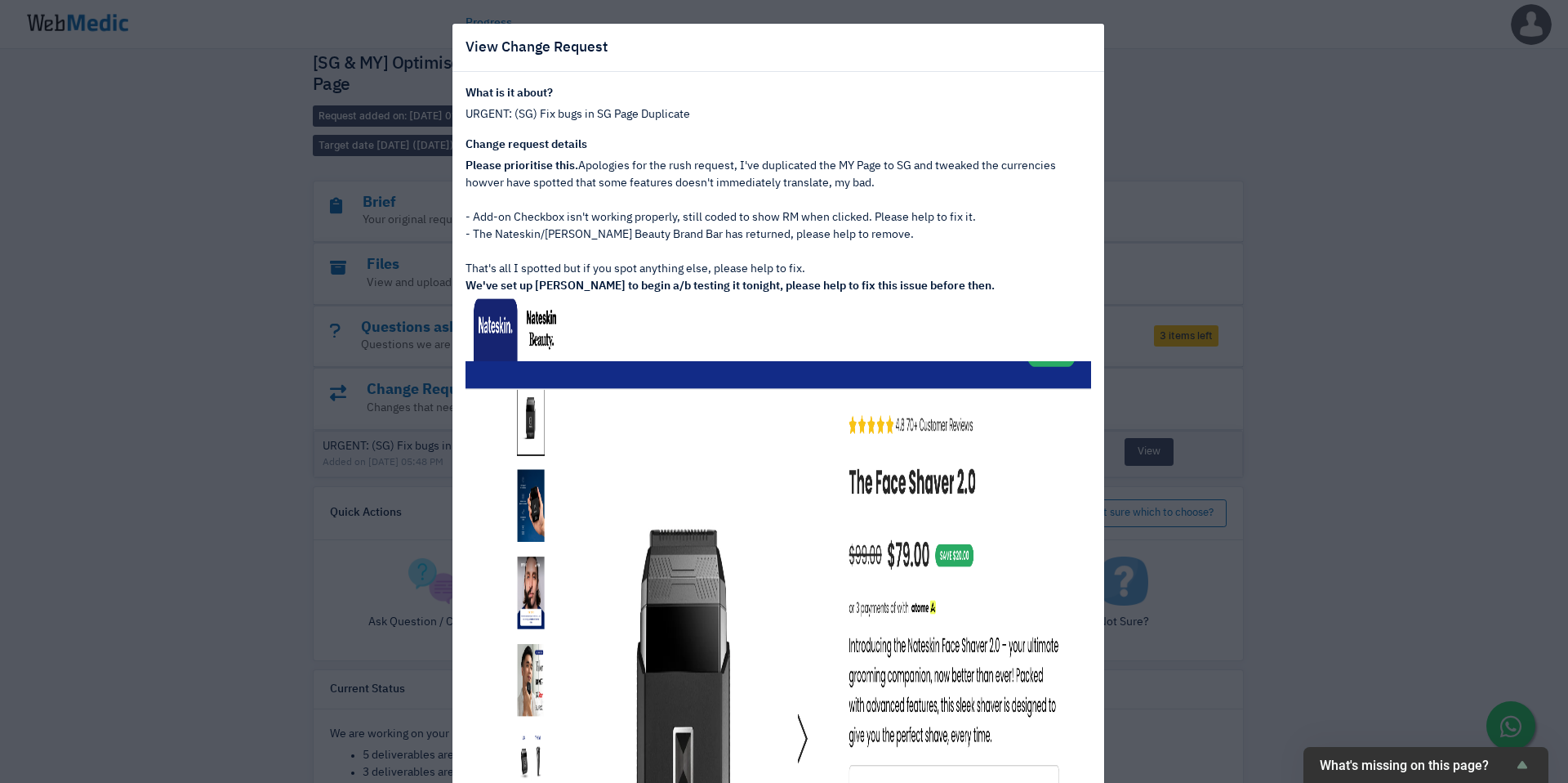
click at [1280, 315] on div "View Change Request What is it about? URGENT: (SG) Fix bugs in SG Page Duplicat…" at bounding box center [784, 392] width 1568 height 783
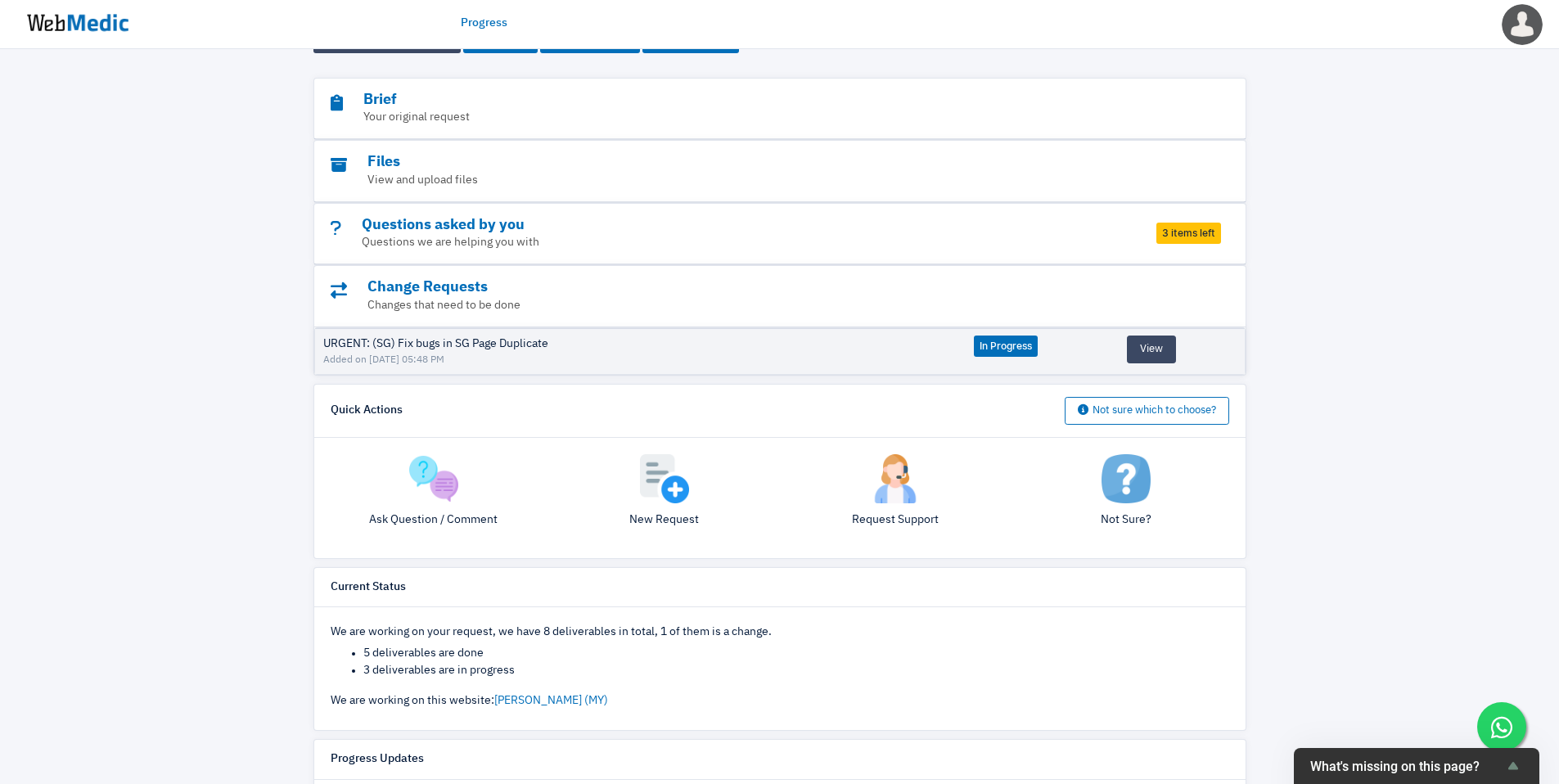
scroll to position [195, 0]
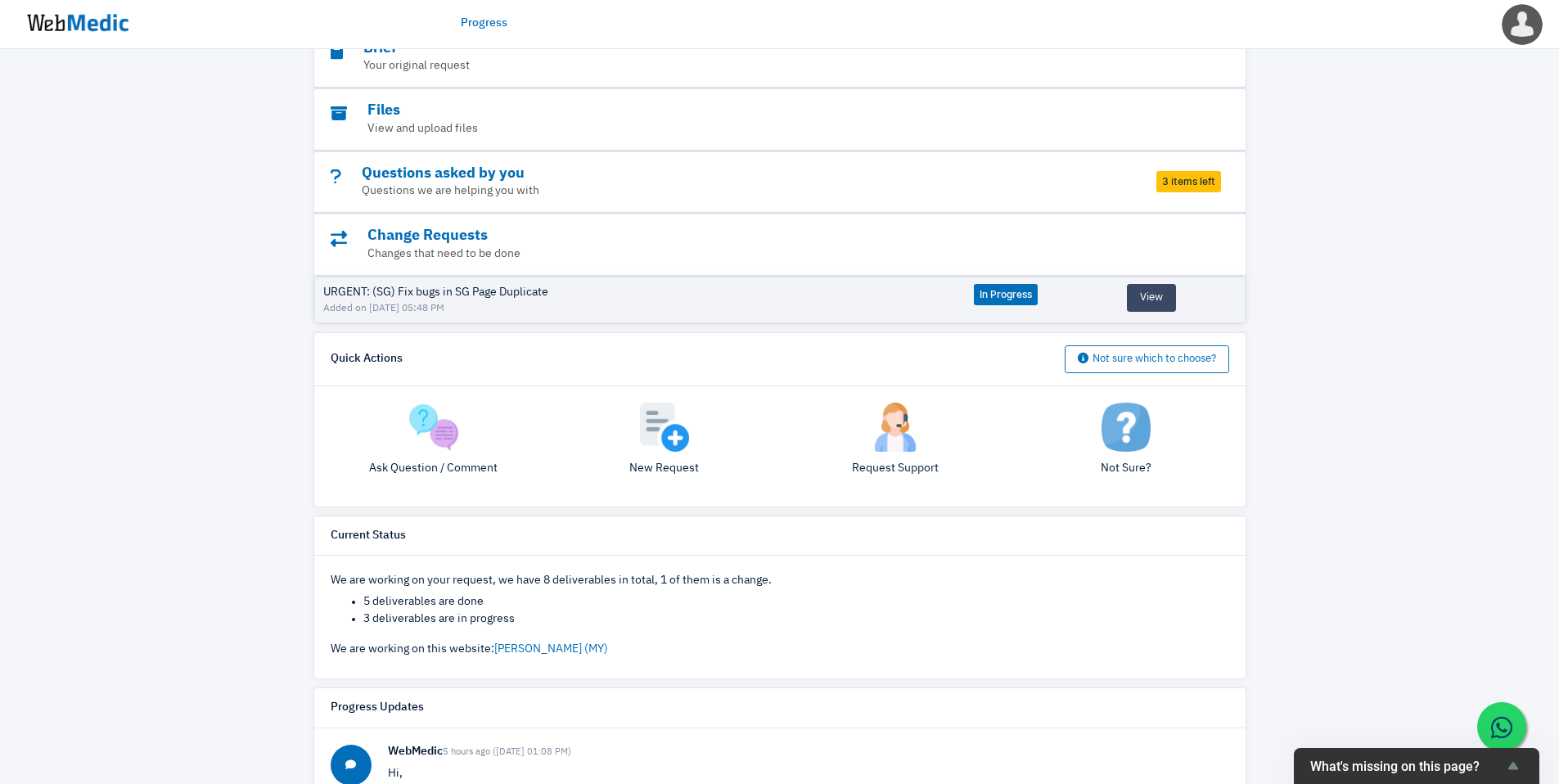
click at [1506, 723] on icon at bounding box center [1502, 726] width 22 height 24
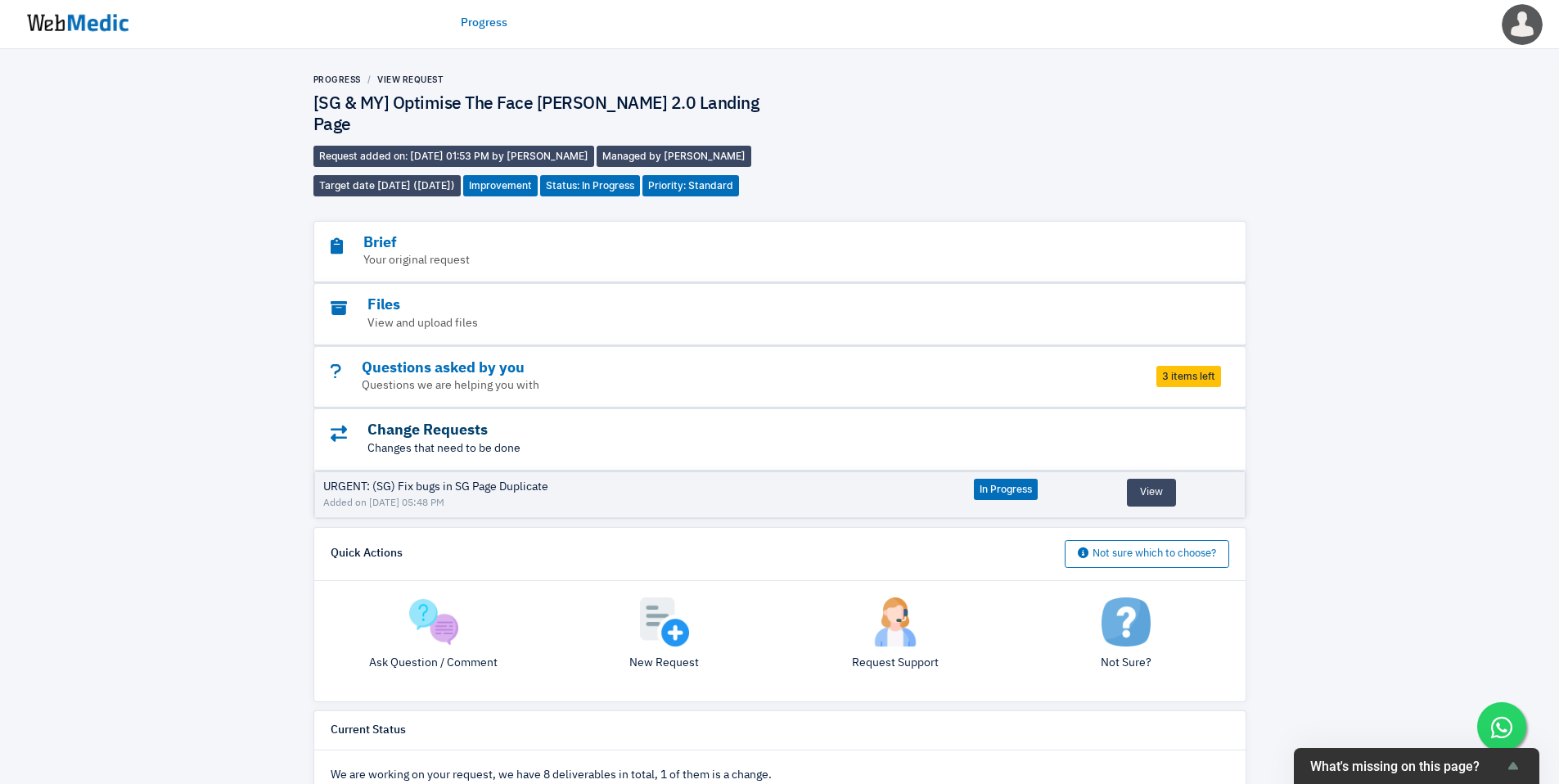
click at [474, 421] on h3 "Change Requests" at bounding box center [735, 430] width 809 height 19
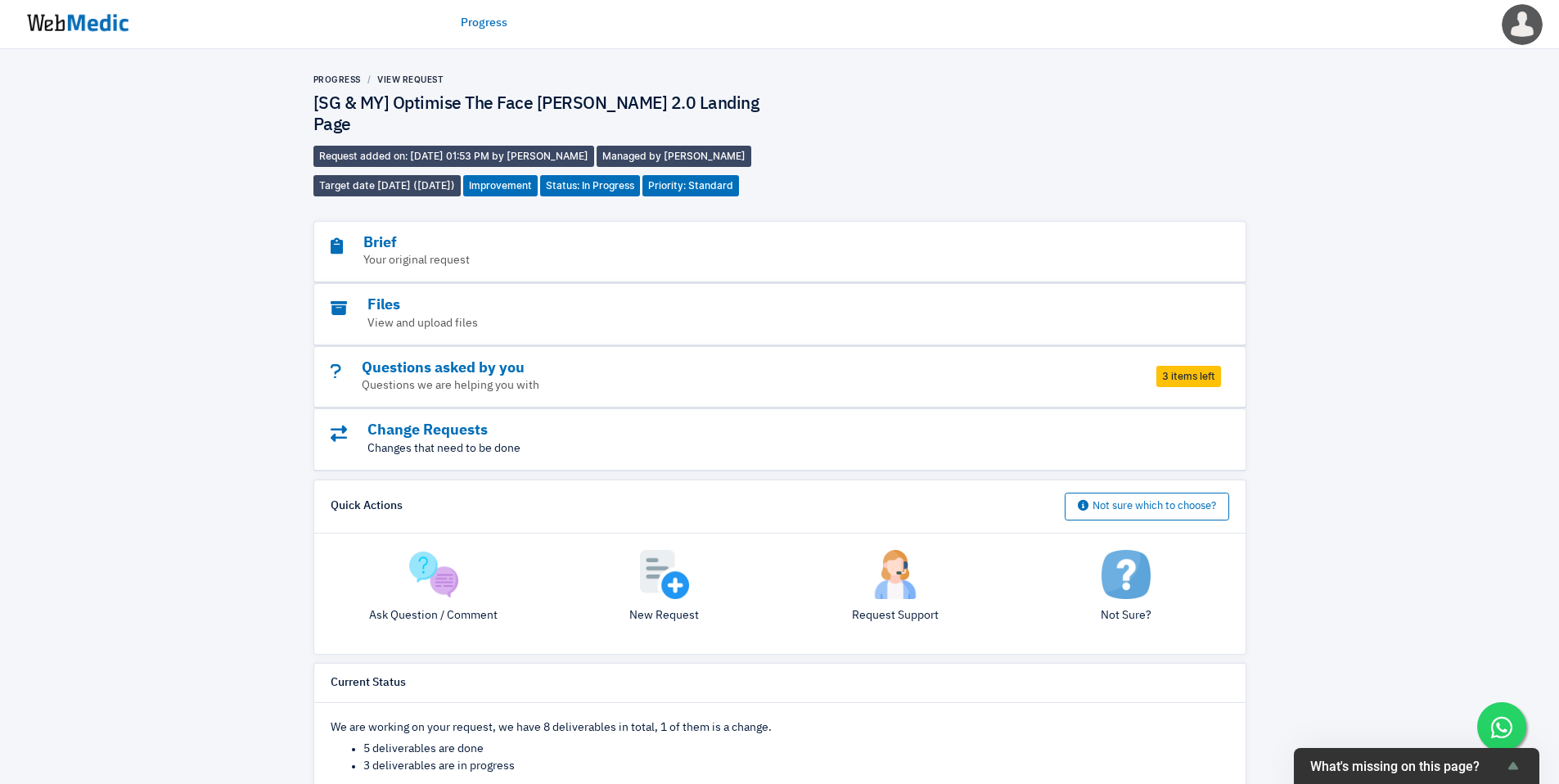
click at [938, 440] on p "Changes that need to be done" at bounding box center [735, 448] width 809 height 17
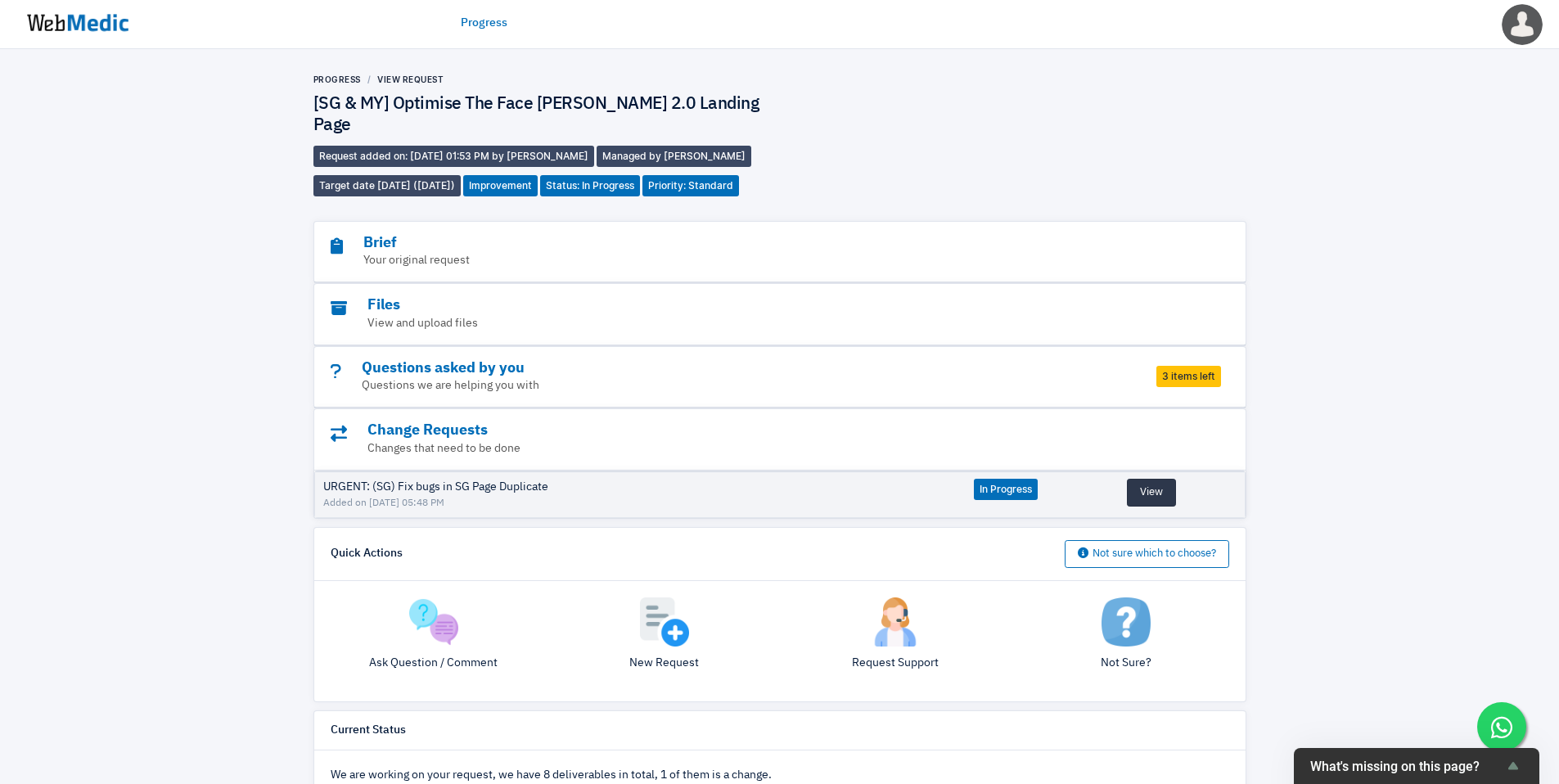
click at [1150, 479] on button "View" at bounding box center [1151, 492] width 49 height 28
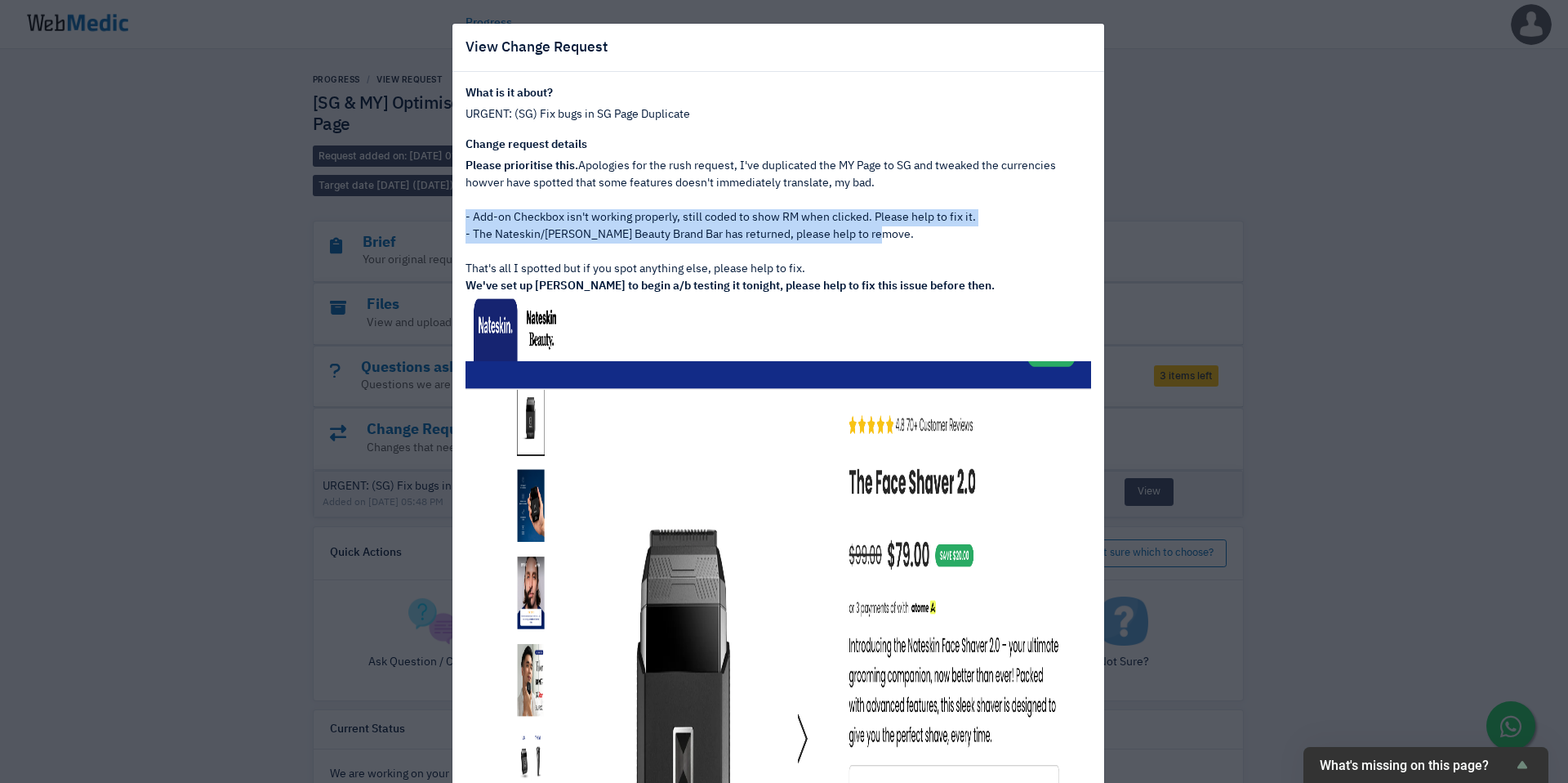
drag, startPoint x: 909, startPoint y: 235, endPoint x: 445, endPoint y: 212, distance: 464.6
click at [453, 212] on div "What is it about? URGENT: (SG) Fix bugs in SG Page Duplicate Change request det…" at bounding box center [778, 695] width 652 height 1247
copy div "- Add-on Checkbox isn't working properly, still coded to show RM when clicked. …"
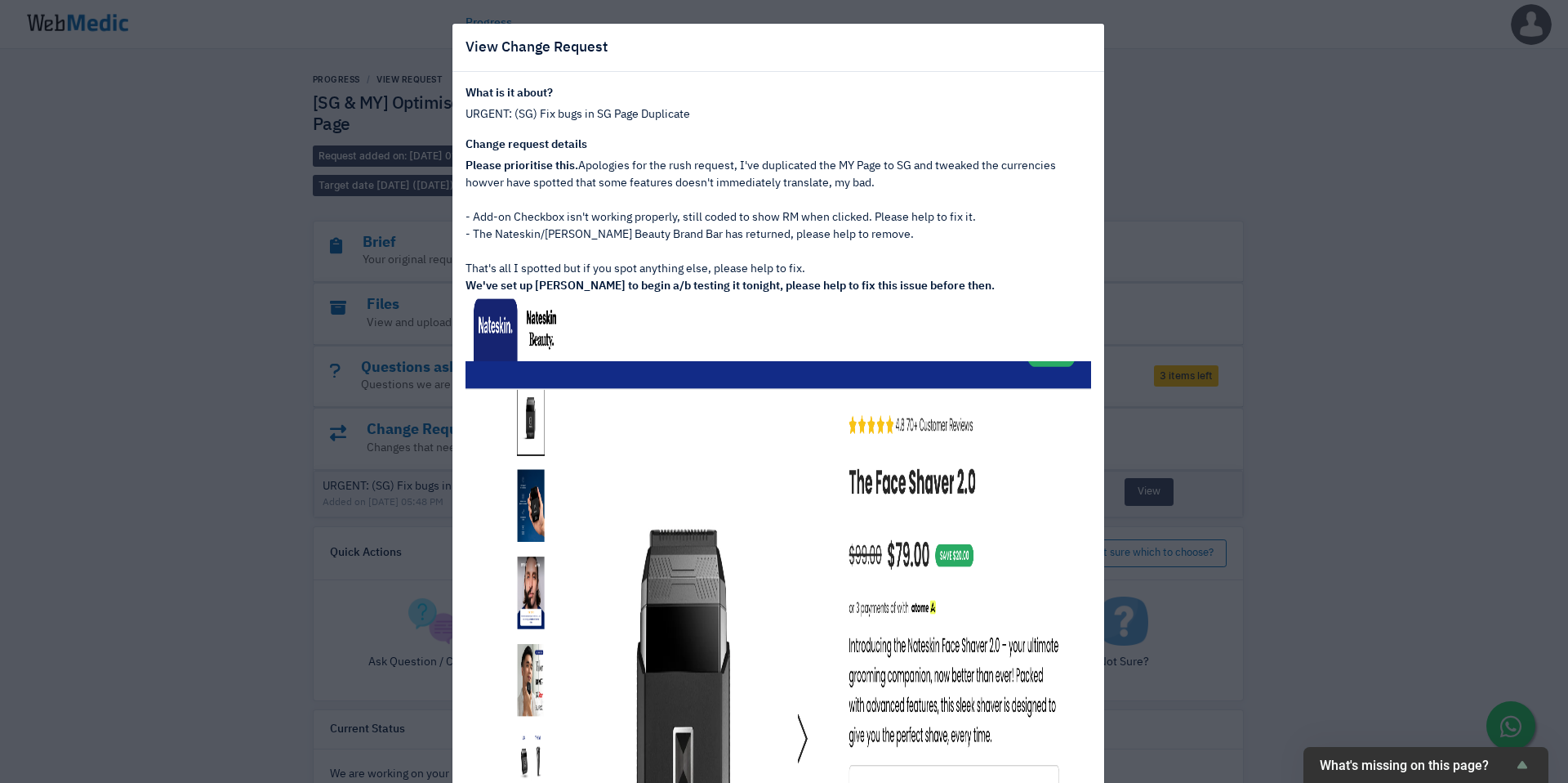
click at [248, 66] on div "View Change Request What is it about? URGENT: (SG) Fix bugs in SG Page Duplicat…" at bounding box center [784, 392] width 1568 height 783
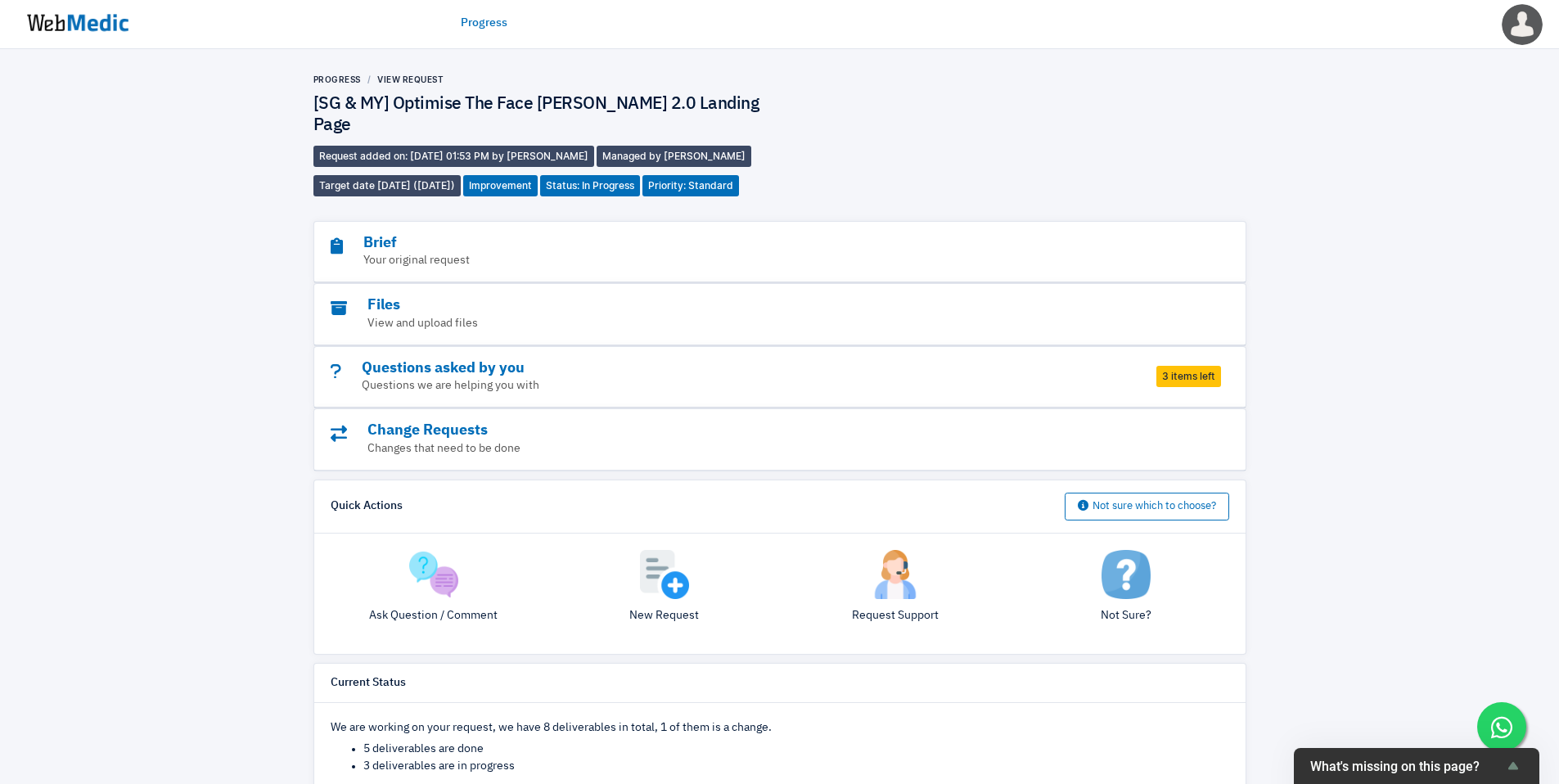
click at [717, 175] on span "Priority: Standard" at bounding box center [690, 186] width 97 height 22
click at [729, 175] on span "Priority: Standard" at bounding box center [690, 186] width 97 height 22
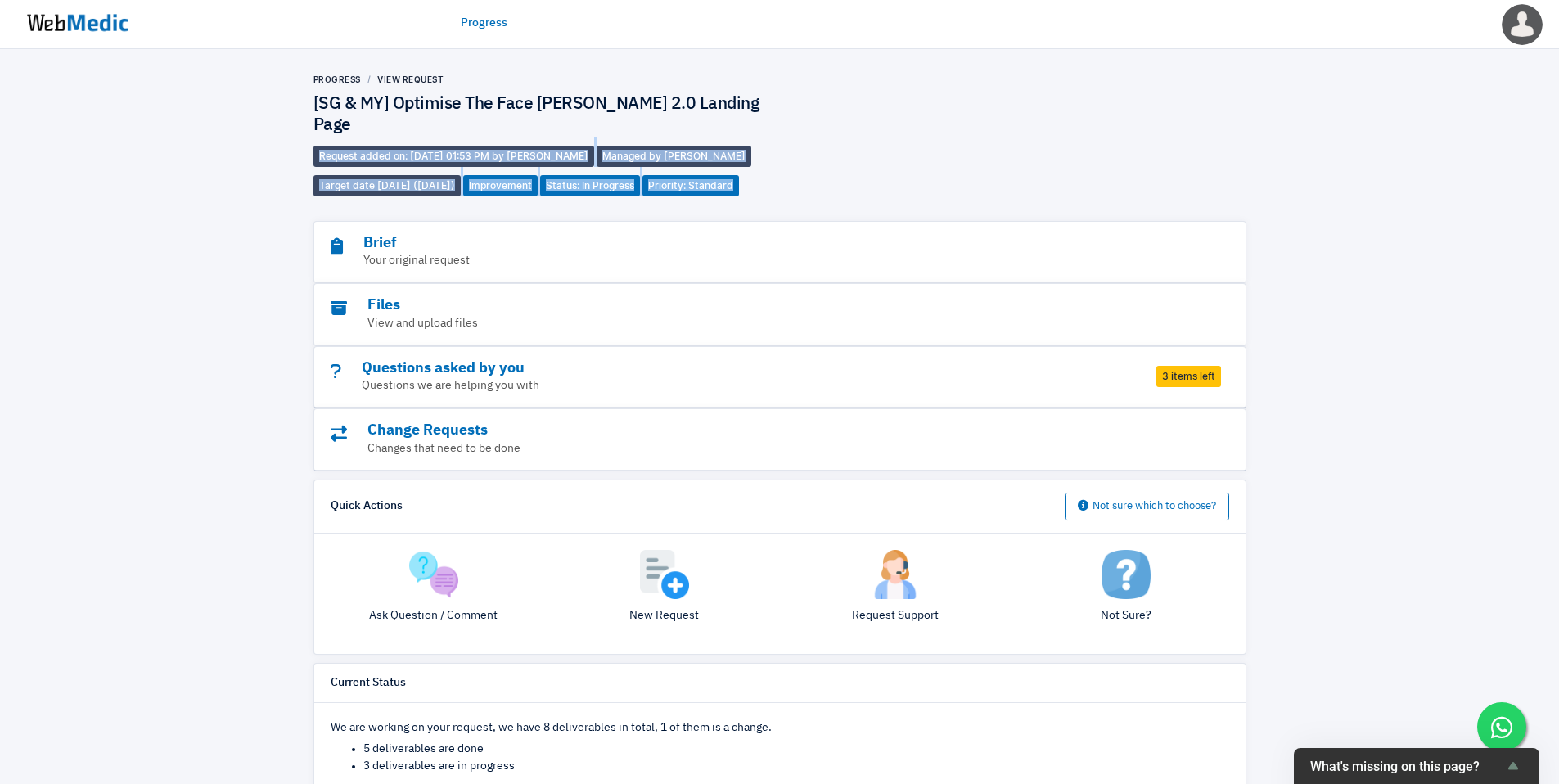
click at [729, 175] on span "Priority: Standard" at bounding box center [690, 186] width 97 height 22
click at [853, 159] on div "Progress View Request [SG & MY] Optimise The Face Shaver 2.0 Landing Page Reque…" at bounding box center [780, 135] width 933 height 123
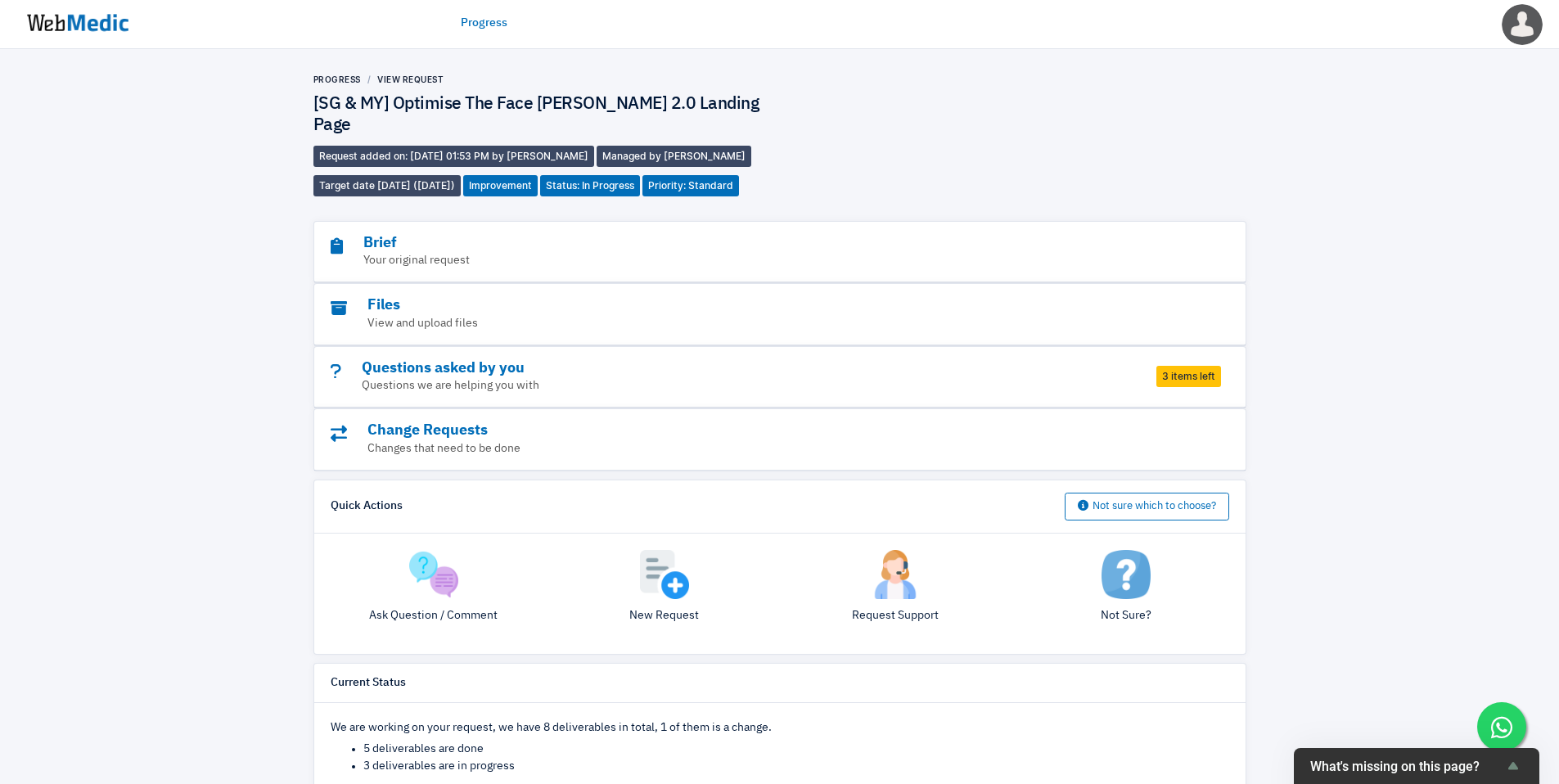
click at [110, 26] on img at bounding box center [78, 23] width 123 height 51
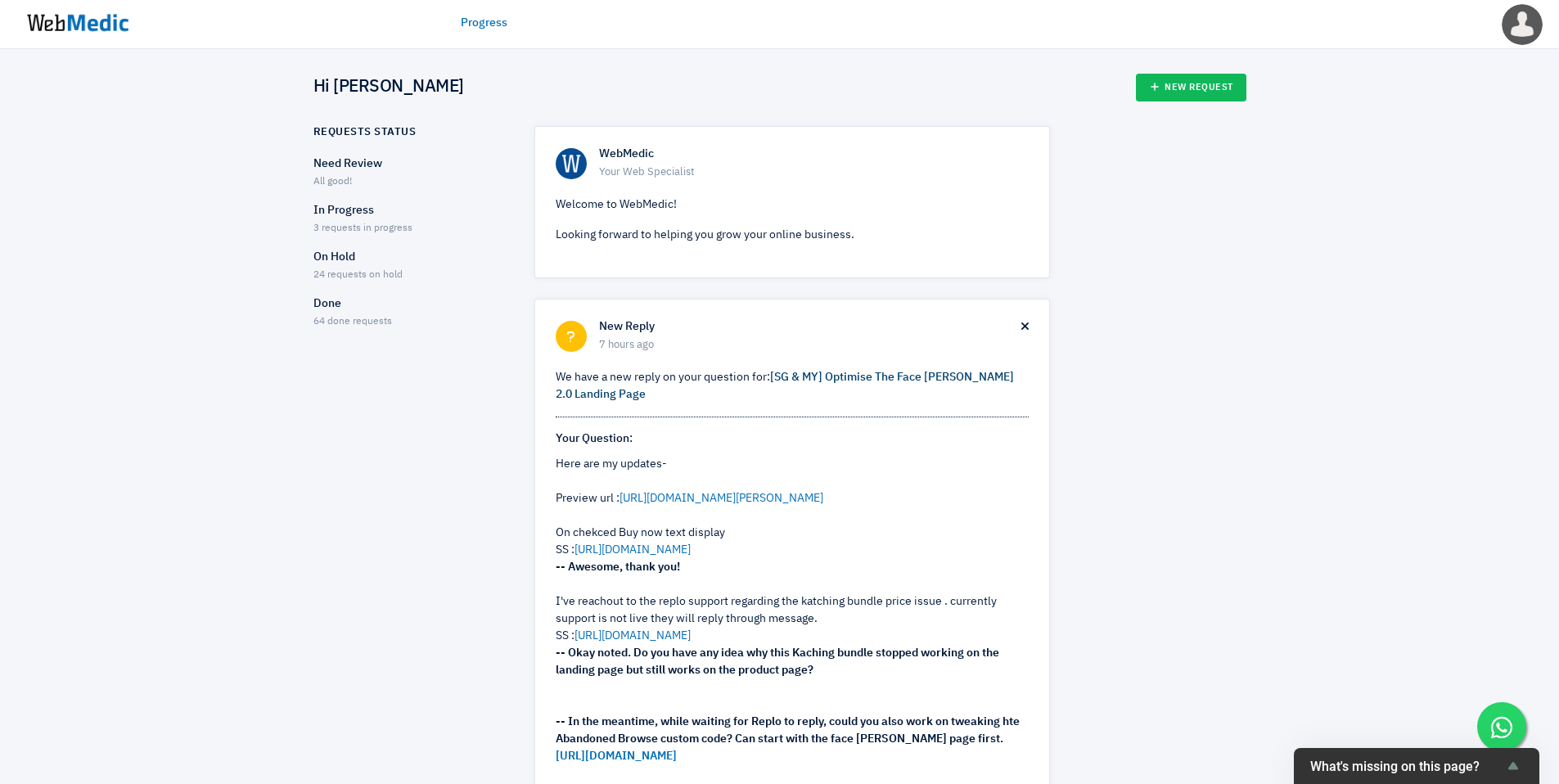
click at [971, 380] on link "[SG & MY] Optimise The Face [PERSON_NAME] 2.0 Landing Page" at bounding box center [784, 386] width 458 height 29
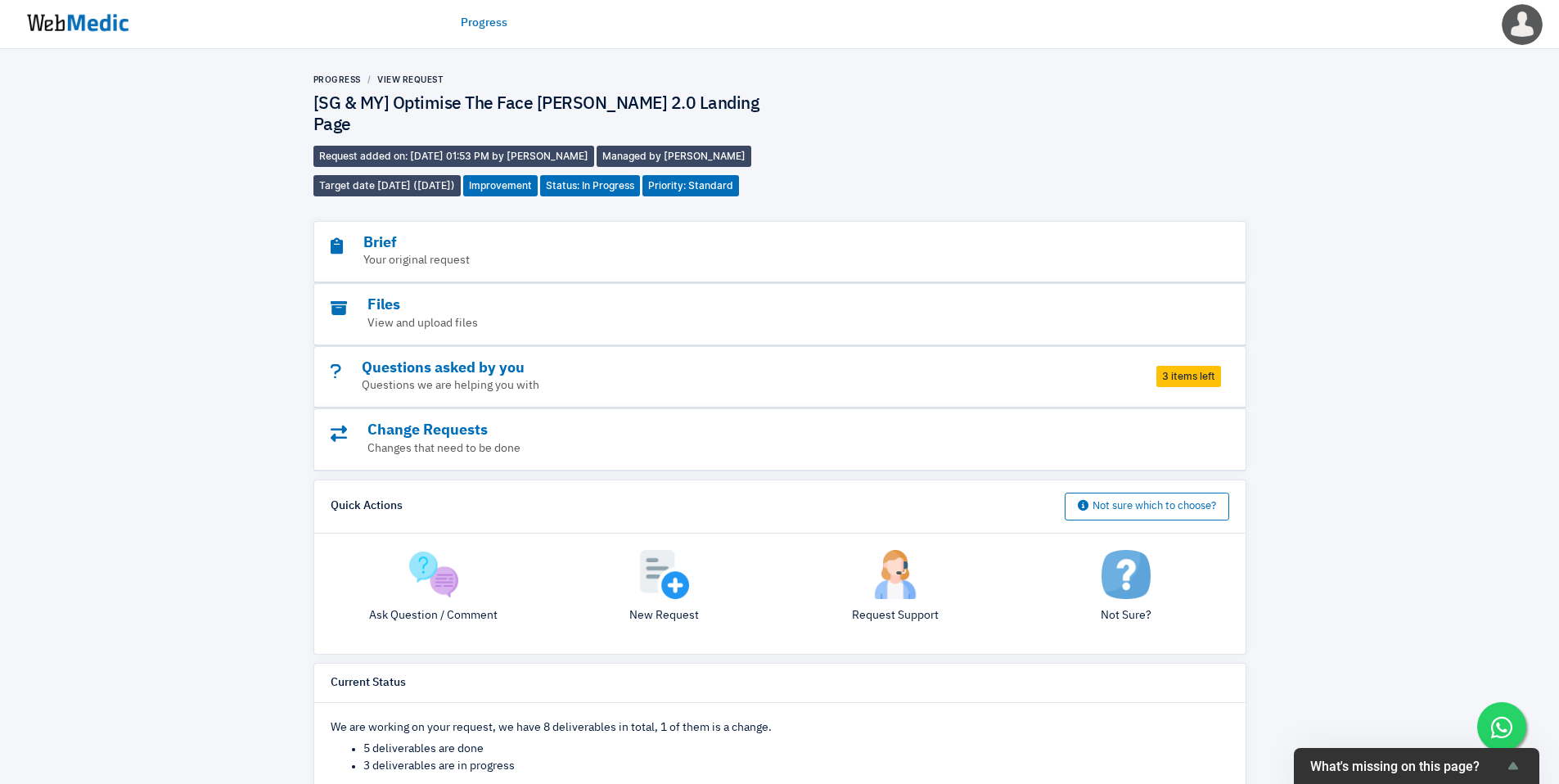
click at [1164, 366] on span "3 items left" at bounding box center [1189, 377] width 65 height 22
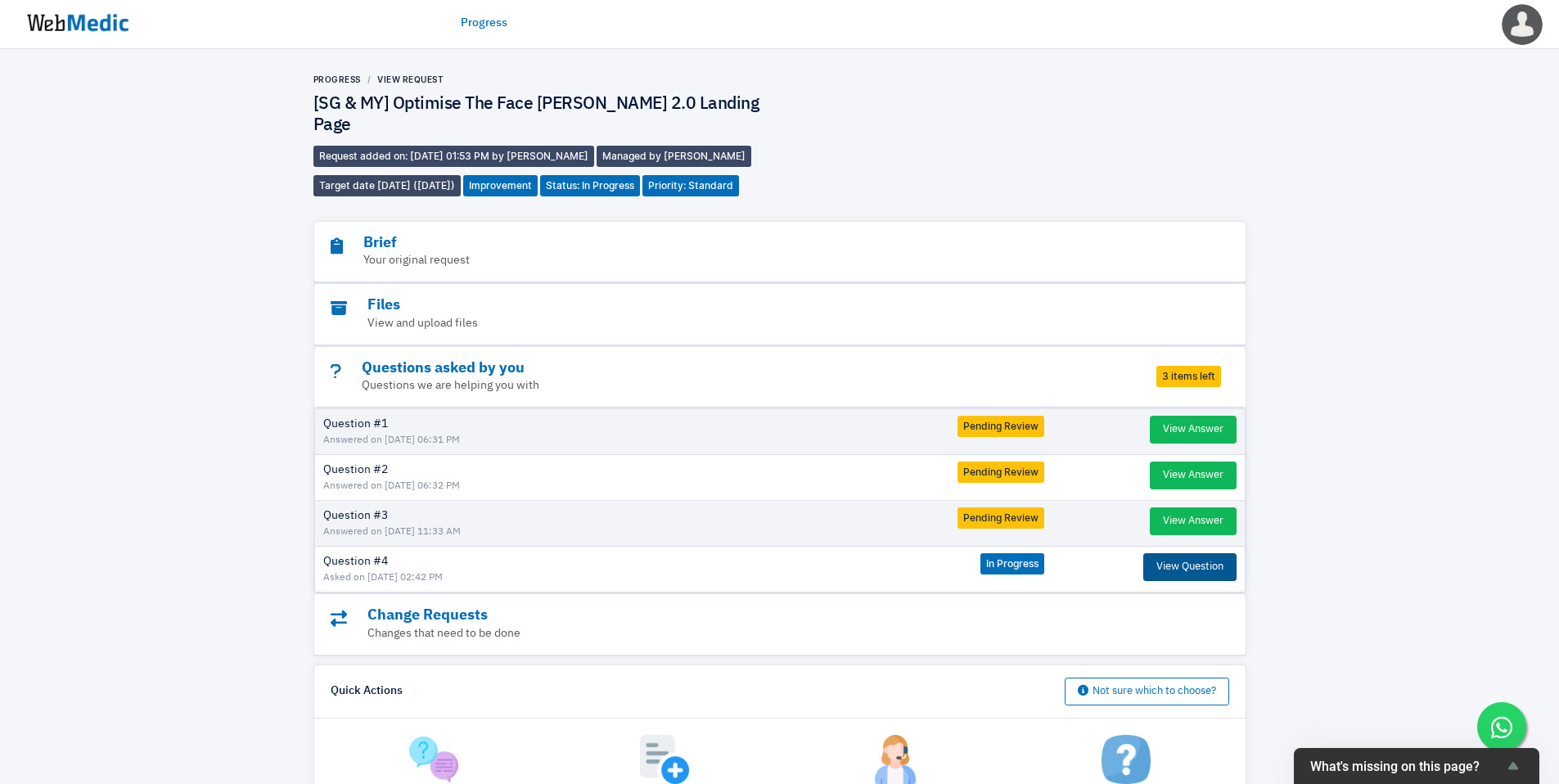
click at [1177, 553] on button "View Question" at bounding box center [1189, 566] width 93 height 28
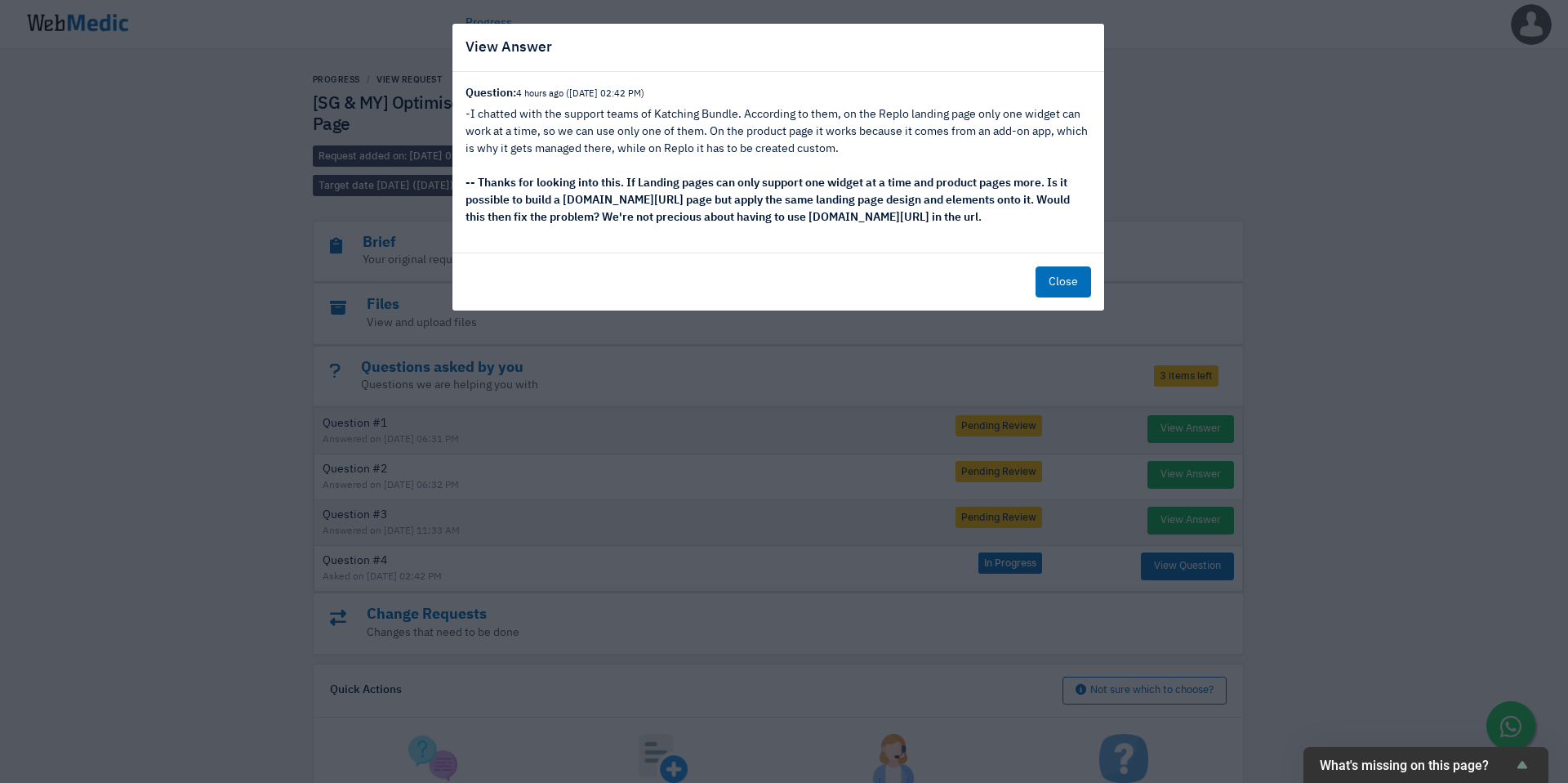
click at [1080, 281] on button "Close" at bounding box center [1063, 281] width 56 height 31
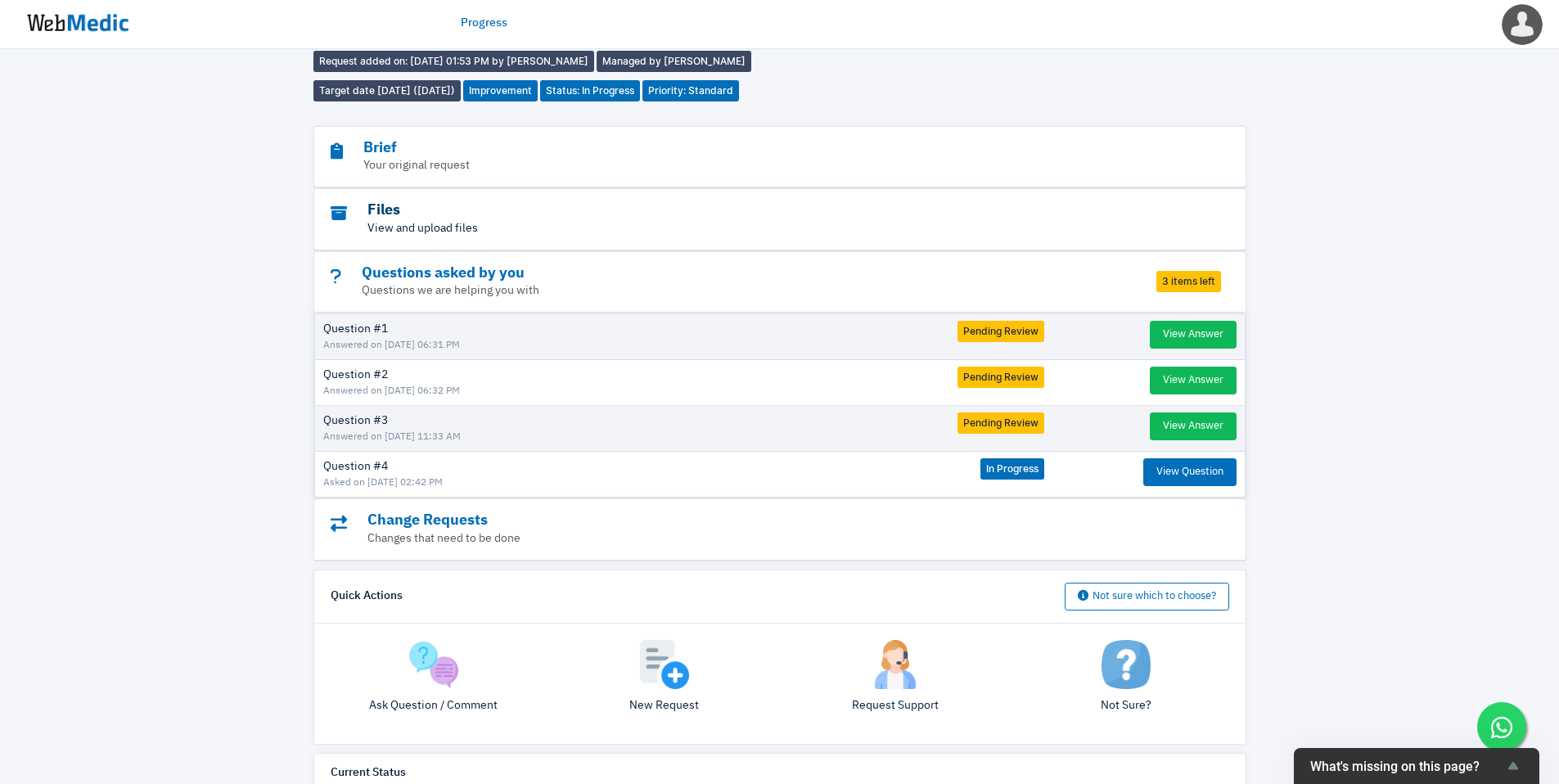
scroll to position [204, 0]
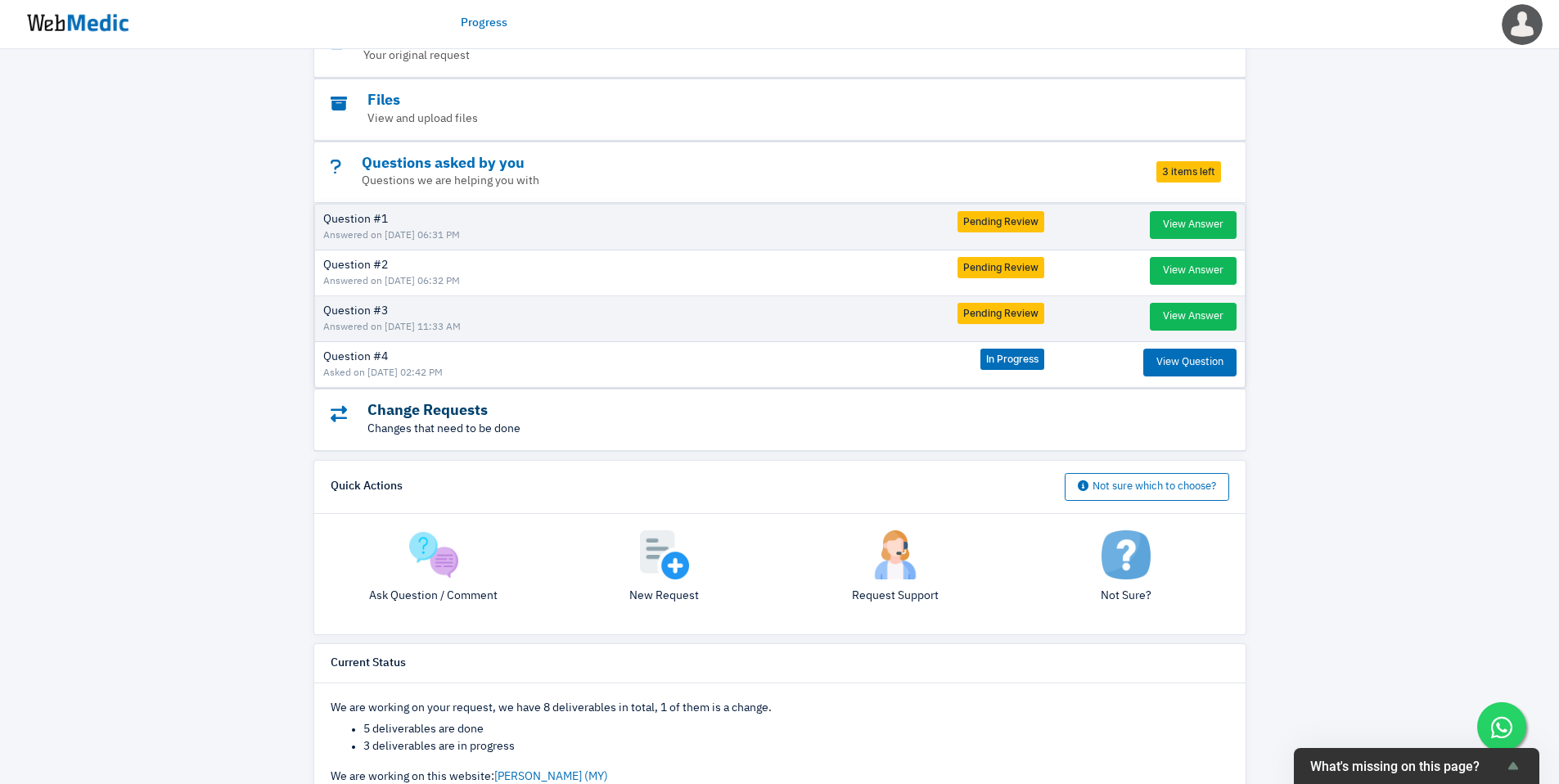
click at [1089, 402] on h3 "Change Requests" at bounding box center [735, 411] width 809 height 19
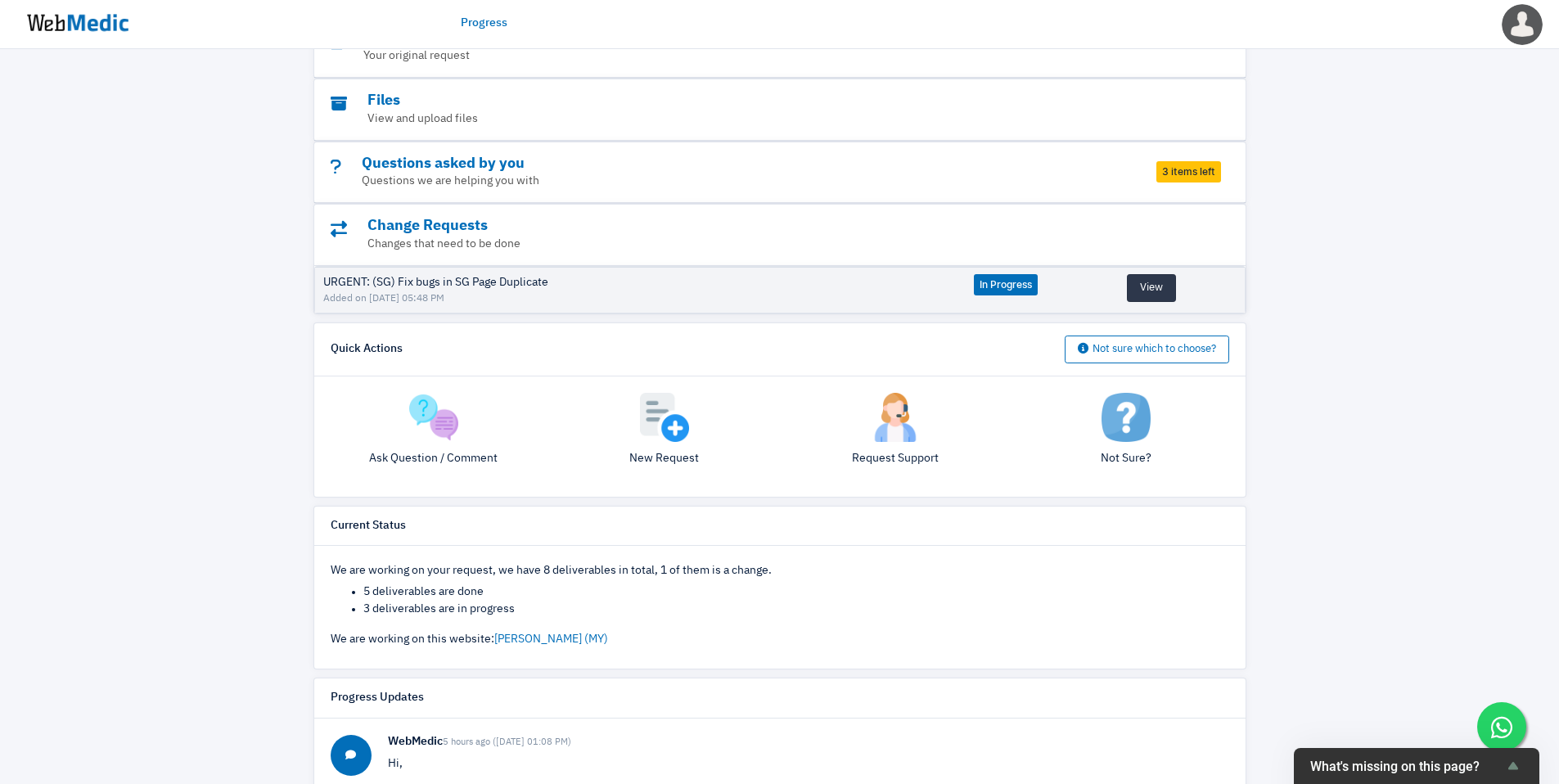
click at [1131, 274] on button "View" at bounding box center [1151, 287] width 49 height 28
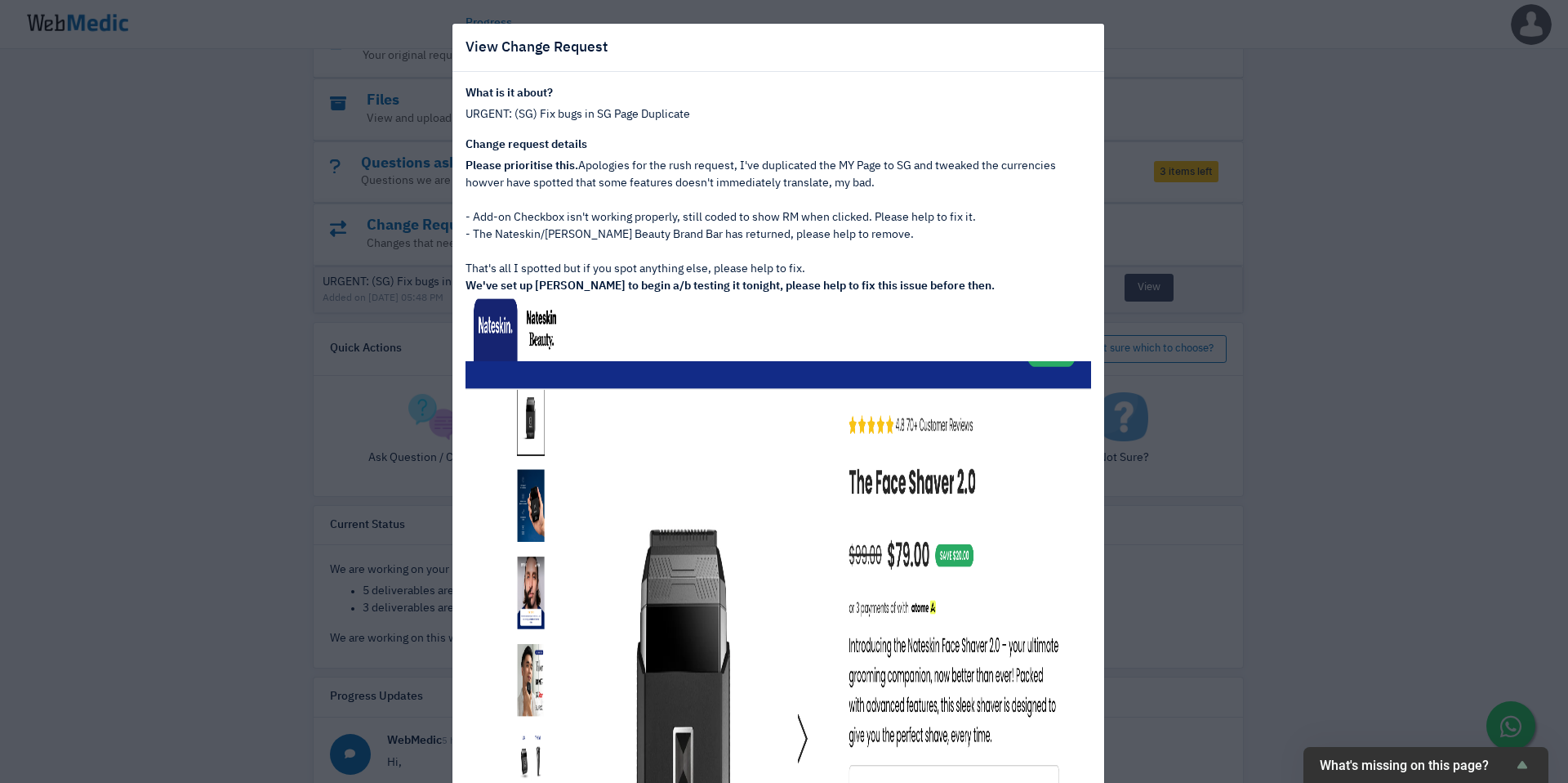
click at [1215, 239] on div "View Change Request What is it about? URGENT: (SG) Fix bugs in SG Page Duplicat…" at bounding box center [784, 392] width 1568 height 783
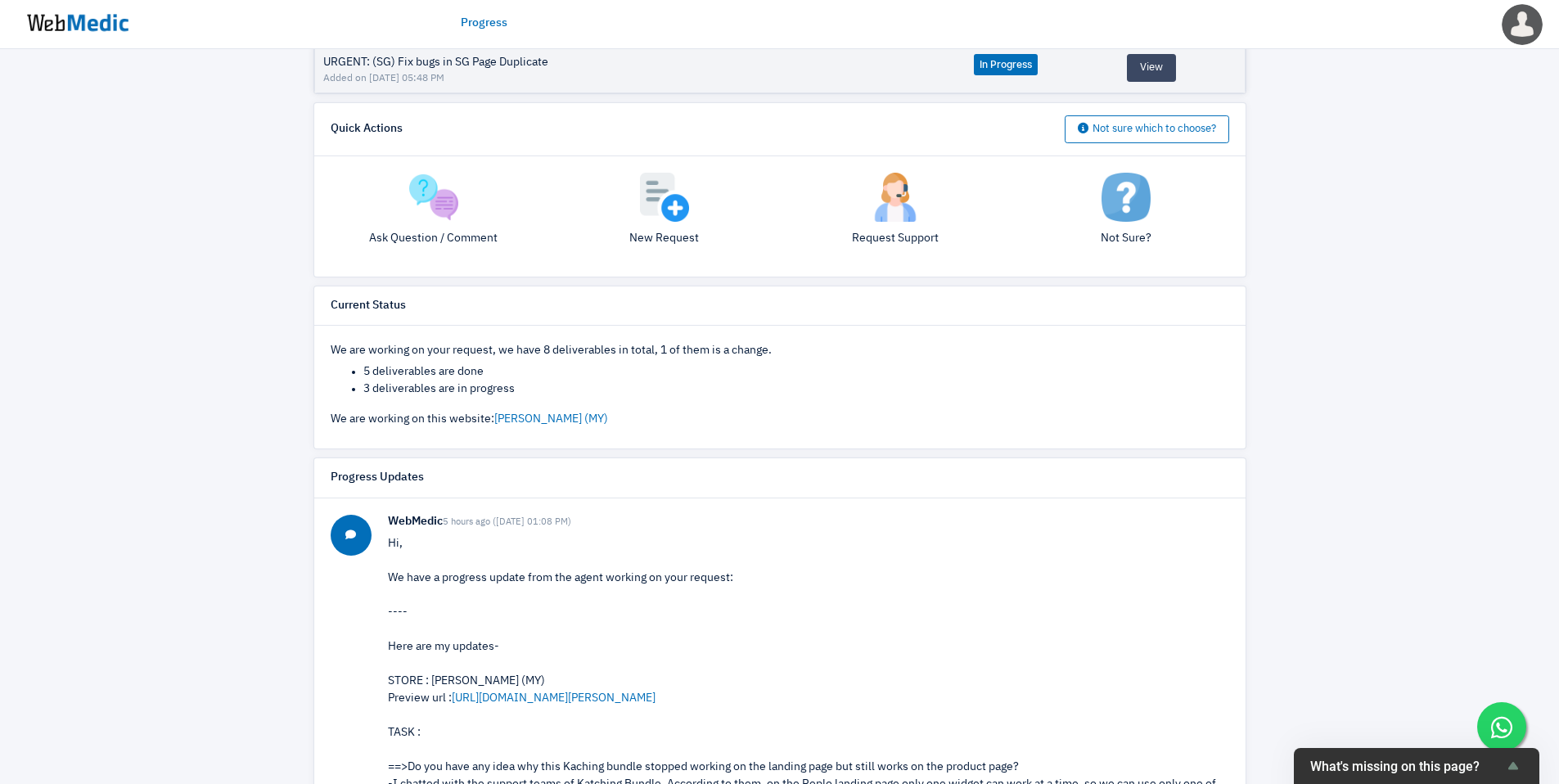
scroll to position [551, 0]
